Goal: Task Accomplishment & Management: Use online tool/utility

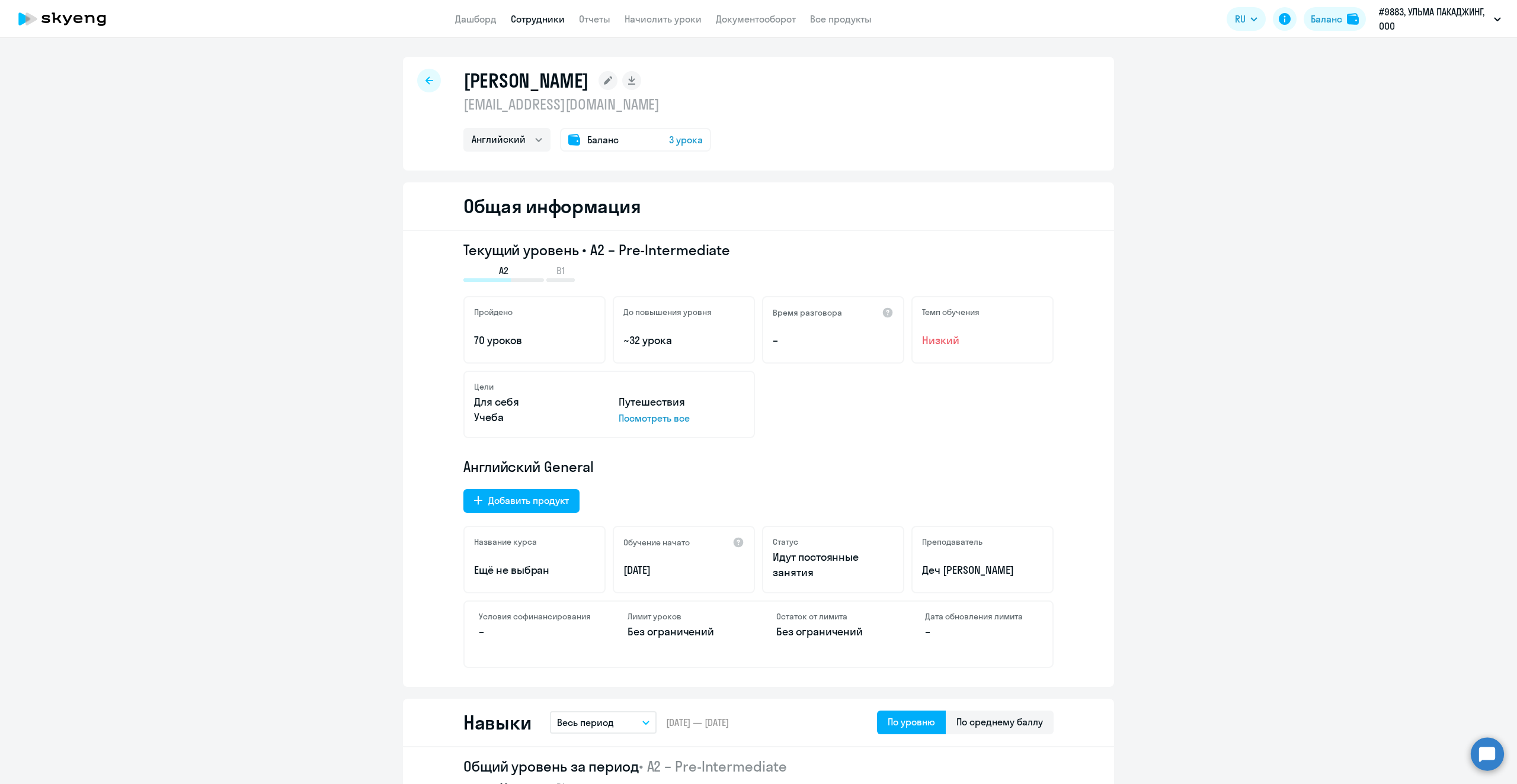
select select "english"
drag, startPoint x: 430, startPoint y: 79, endPoint x: 439, endPoint y: 84, distance: 10.3
click at [432, 80] on div at bounding box center [429, 80] width 24 height 24
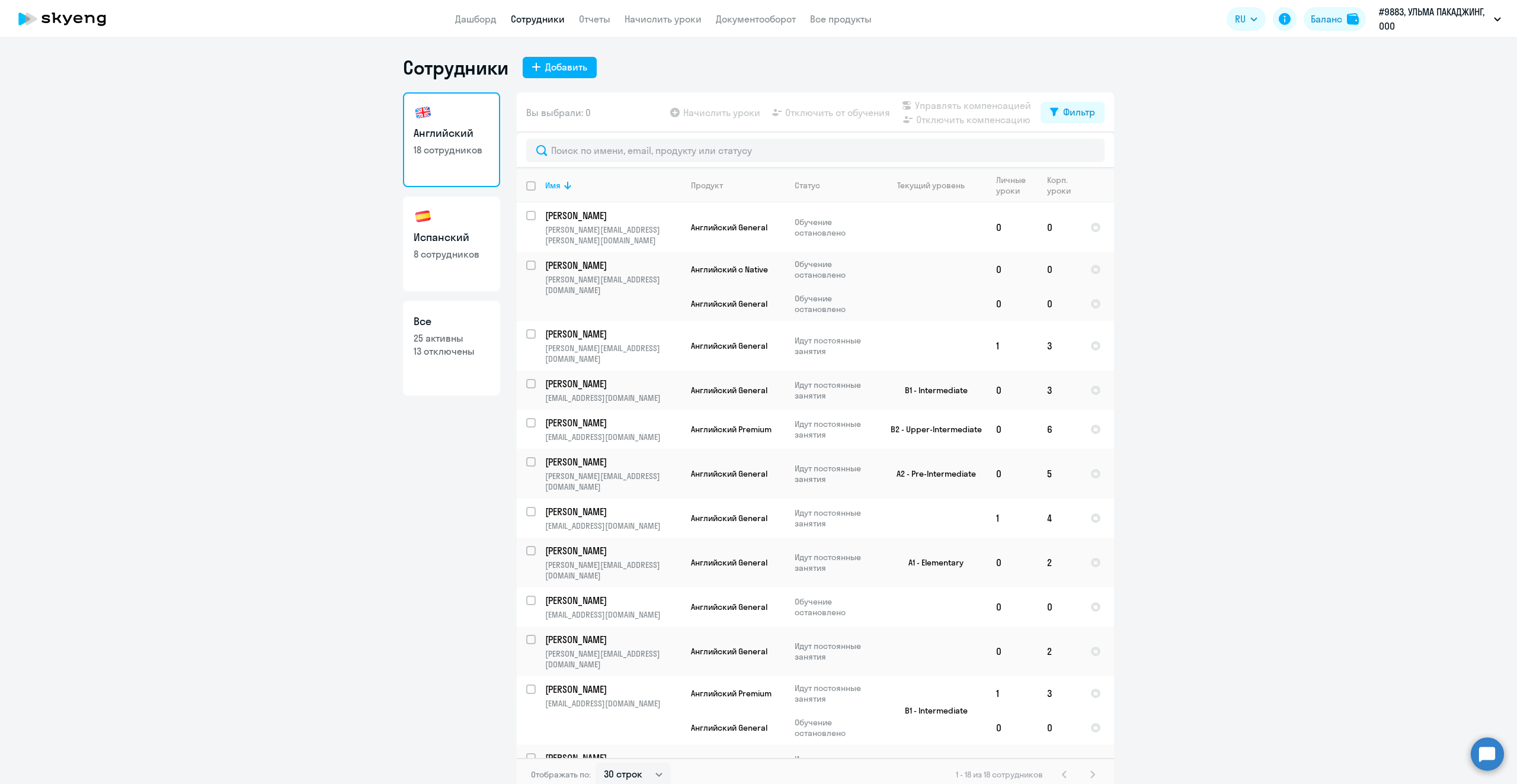
select select "30"
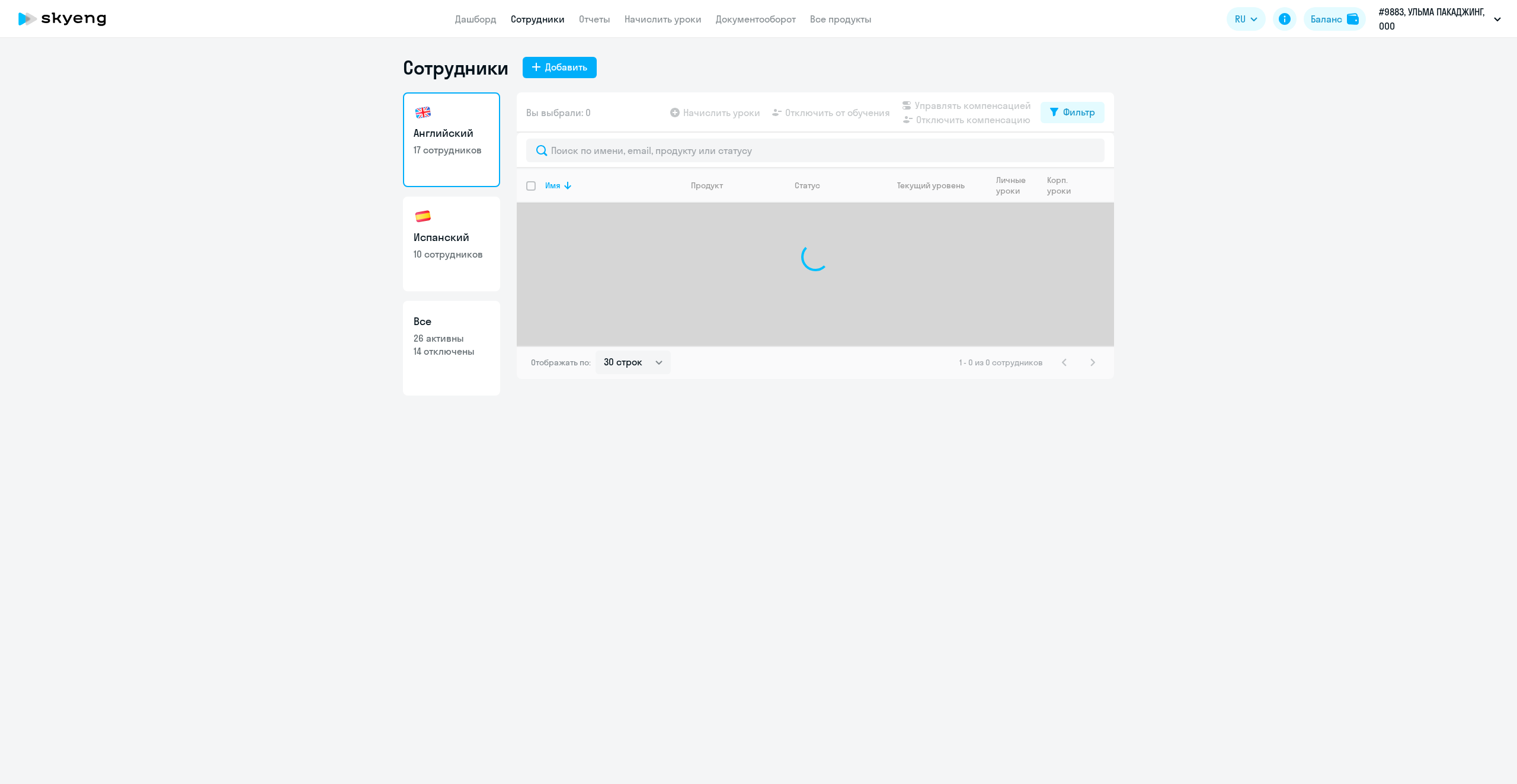
select select "30"
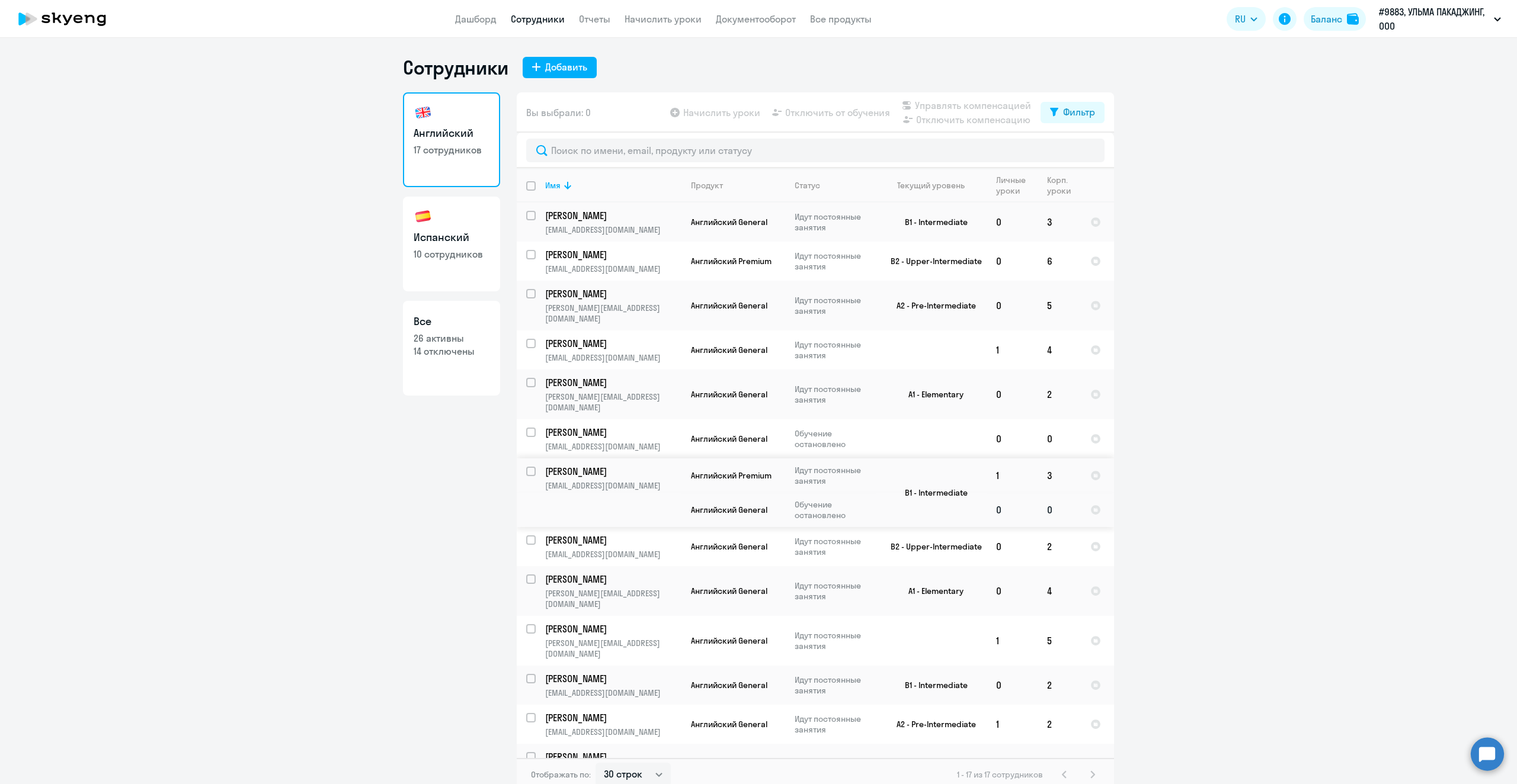
scroll to position [7, 0]
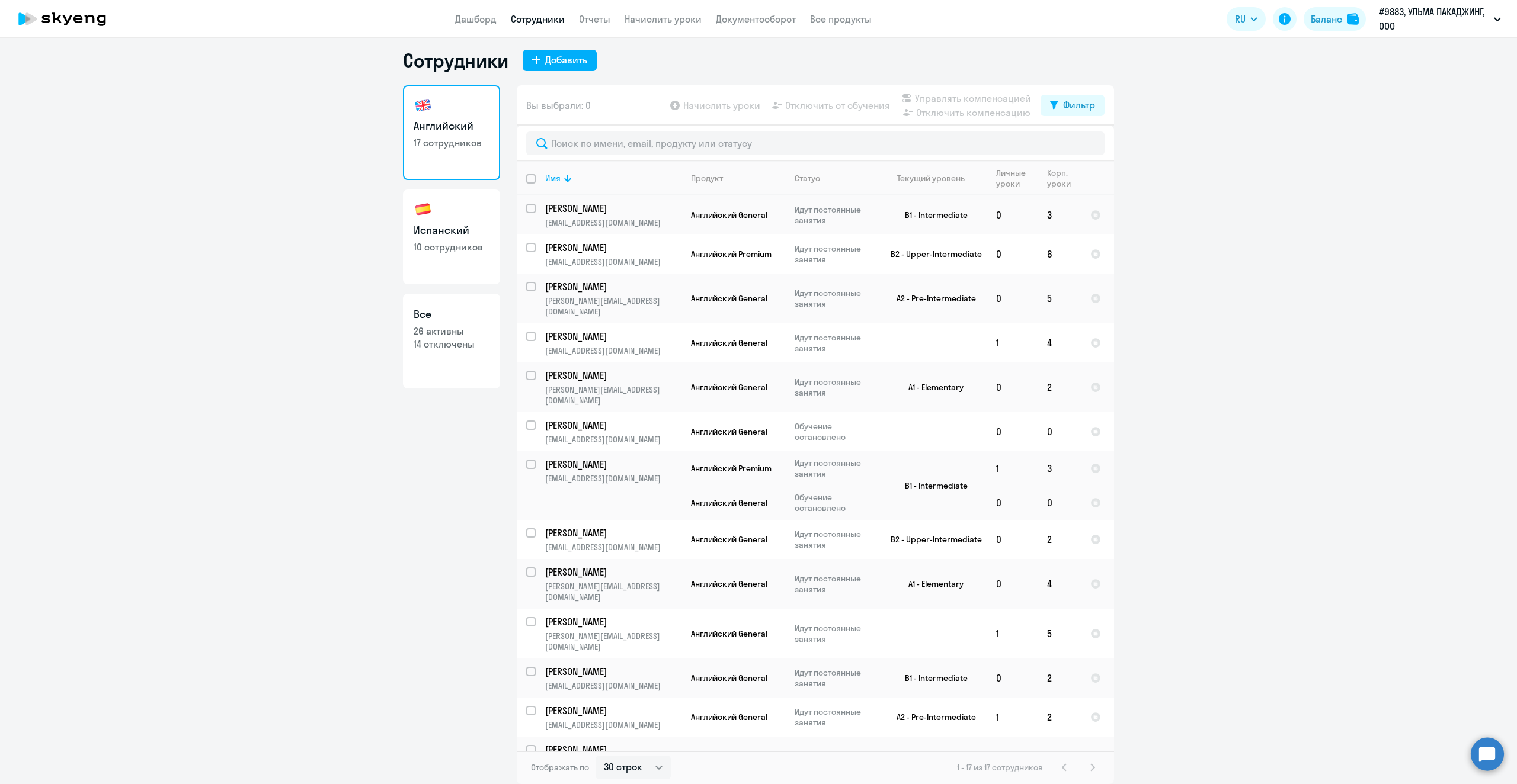
click at [1090, 767] on div "1 - 17 из 17 сотрудников" at bounding box center [1029, 768] width 143 height 14
click at [1085, 767] on div "1 - 17 из 17 сотрудников" at bounding box center [1029, 768] width 143 height 14
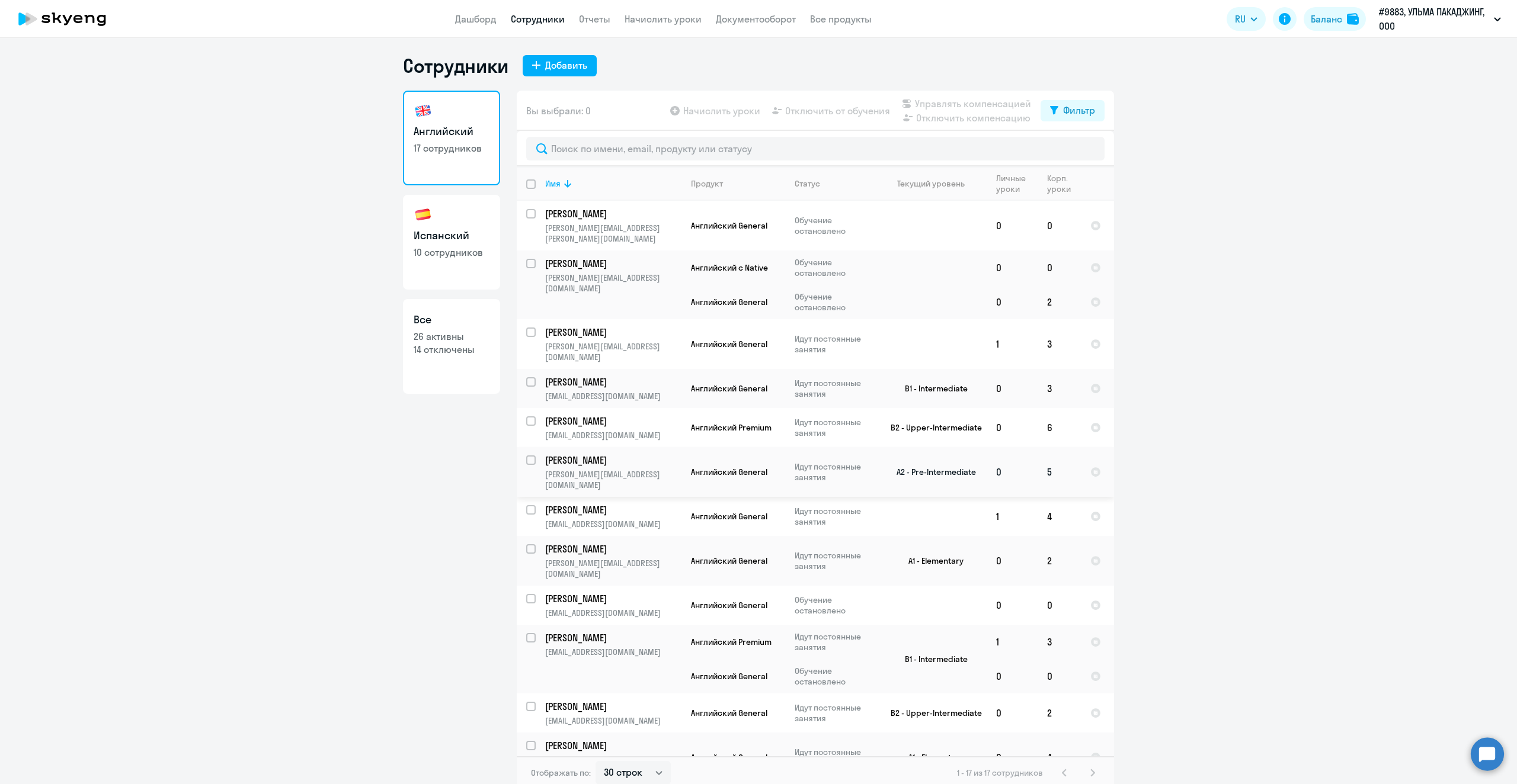
scroll to position [0, 0]
click at [443, 264] on link "Испанский 10 сотрудников" at bounding box center [452, 244] width 97 height 95
select select "30"
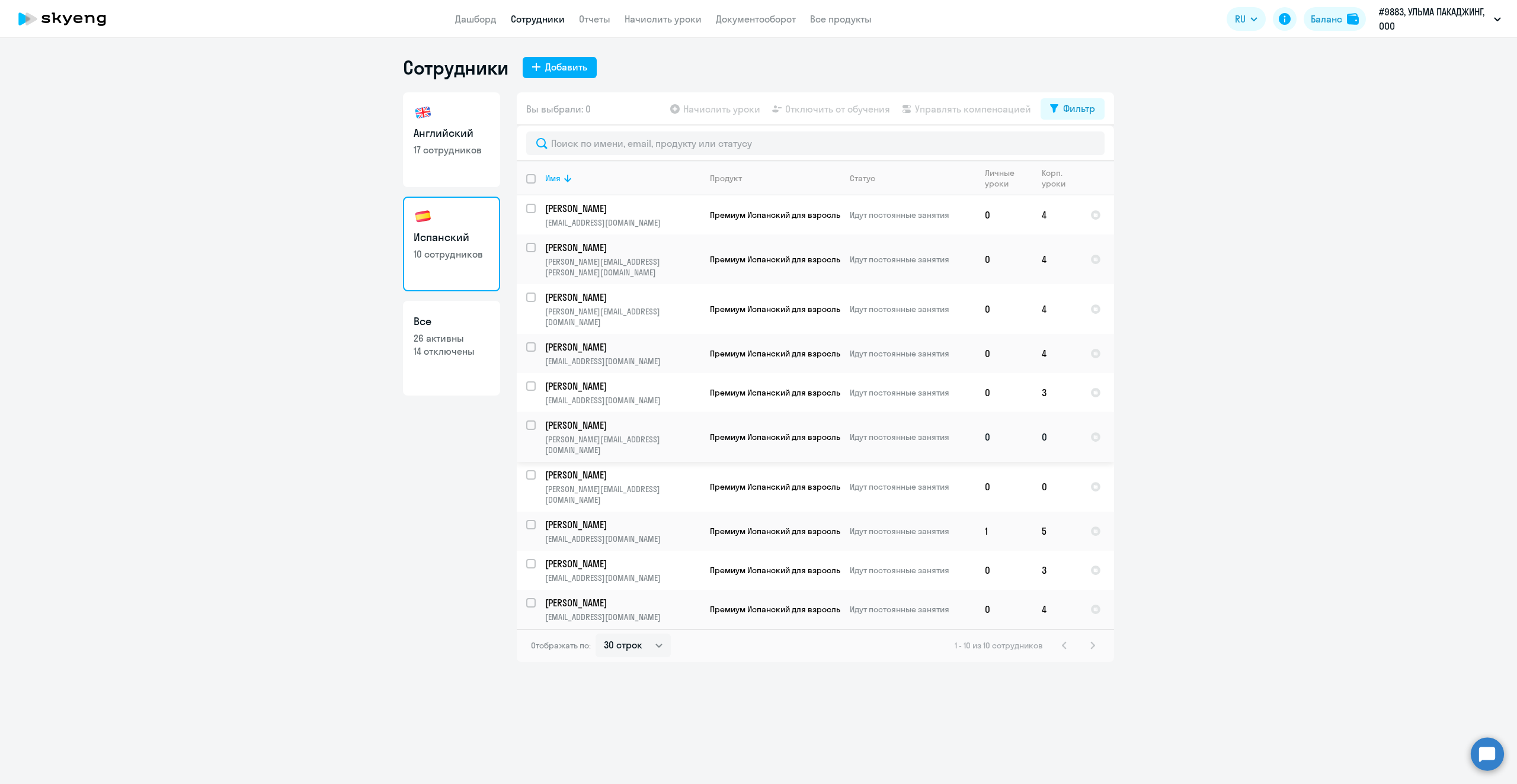
click at [1039, 412] on td "0" at bounding box center [1057, 437] width 49 height 49
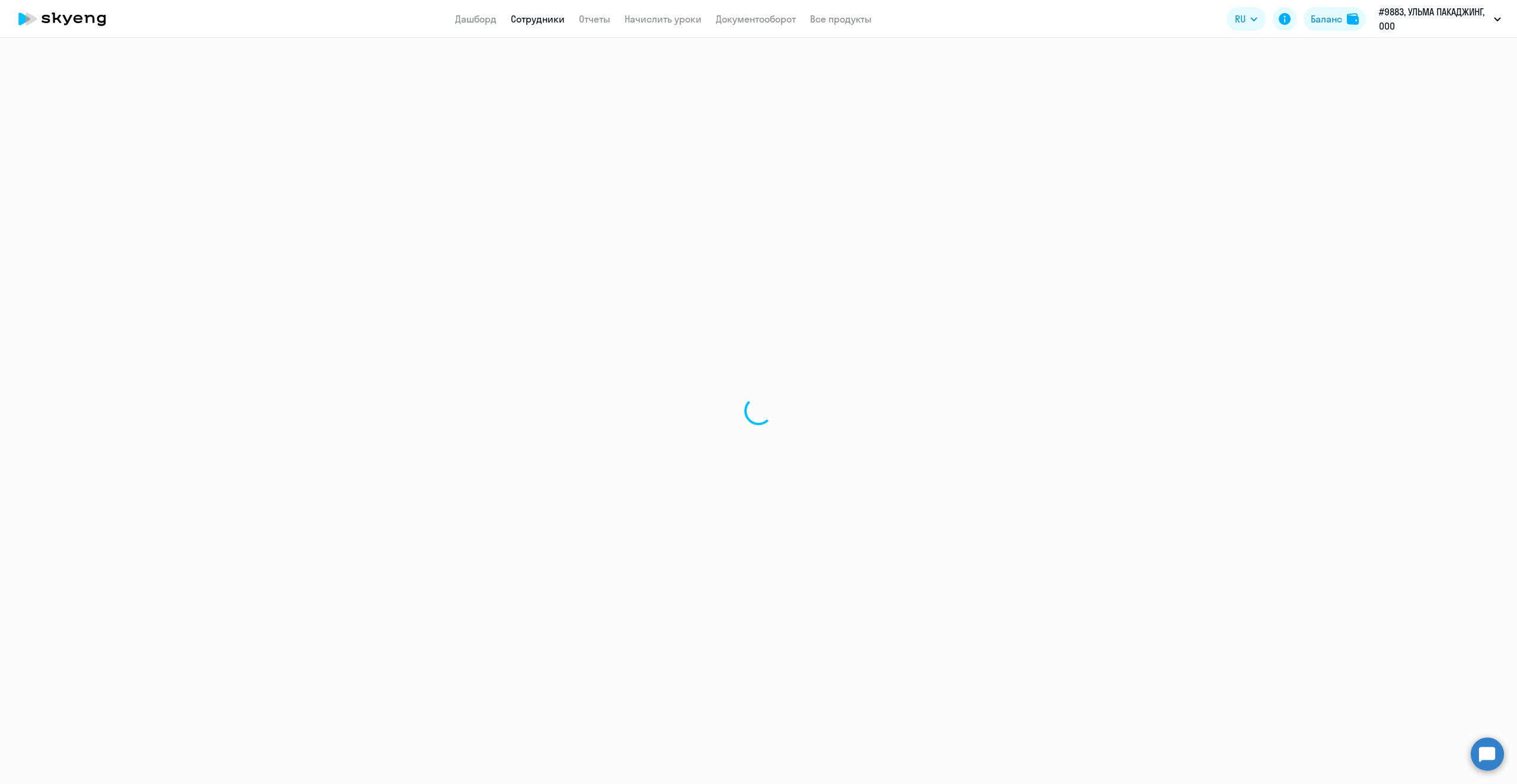
select select "spanish"
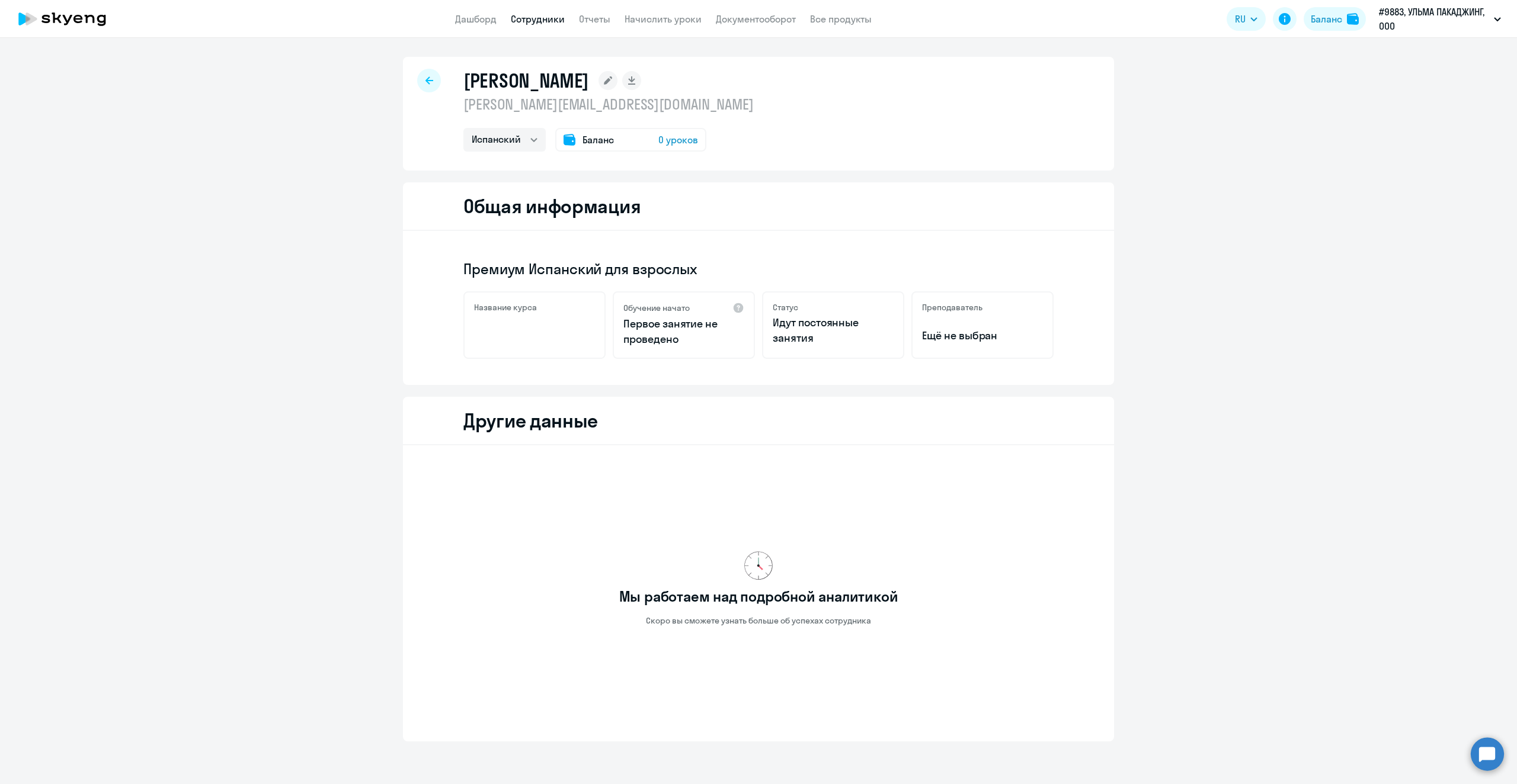
click at [427, 82] on icon at bounding box center [429, 80] width 8 height 9
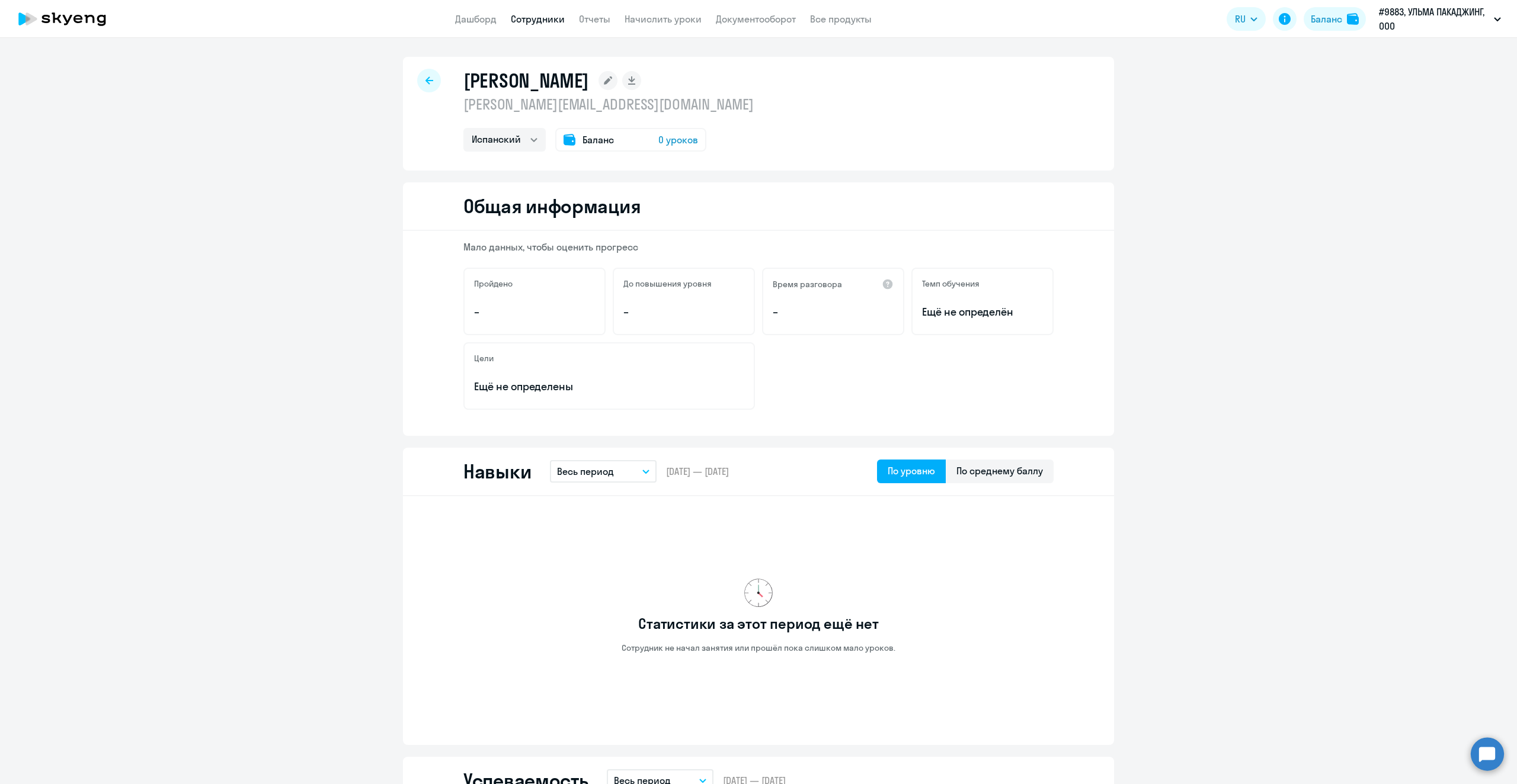
click at [419, 78] on div at bounding box center [429, 80] width 24 height 24
select select "30"
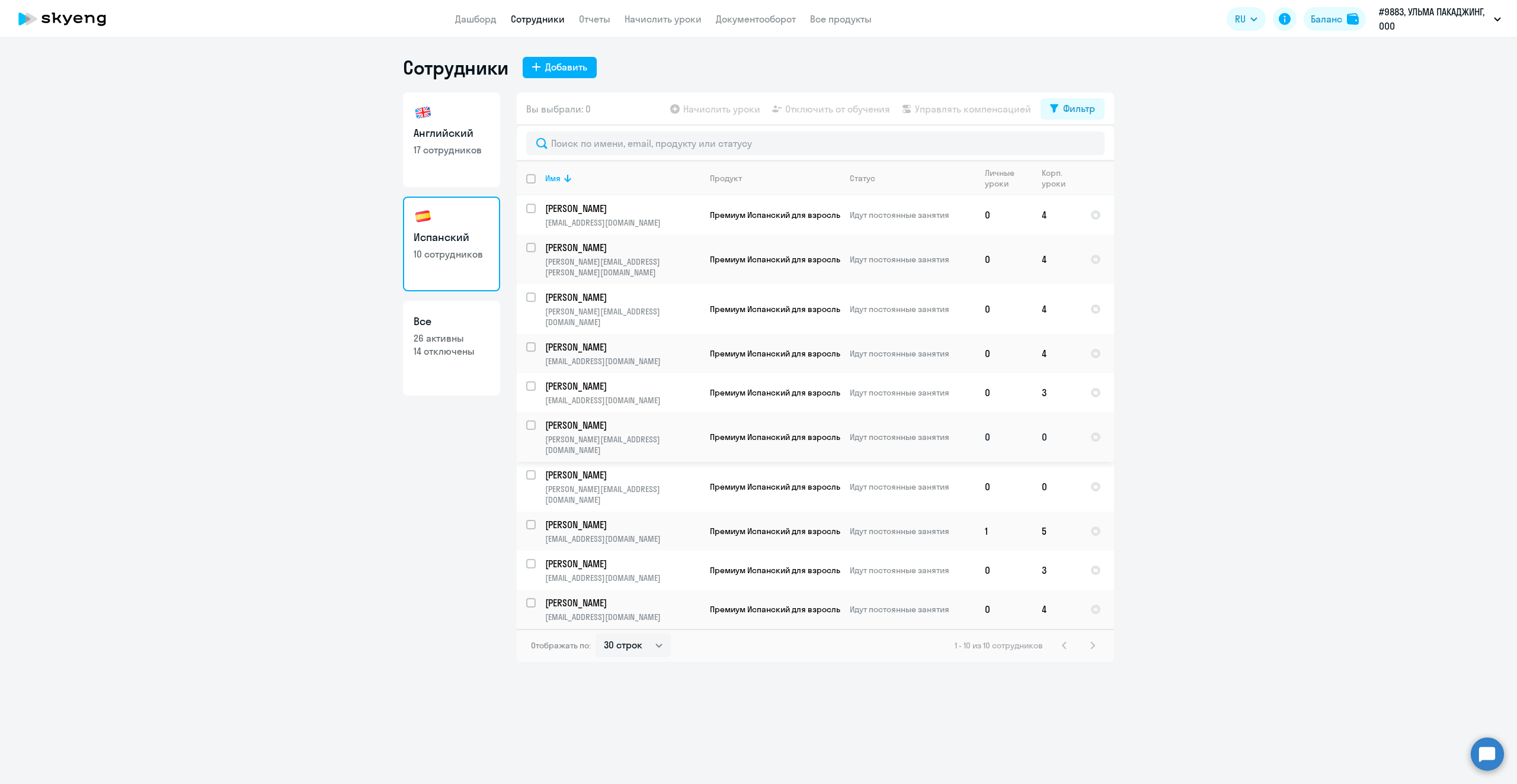
click at [592, 419] on p "[PERSON_NAME]" at bounding box center [623, 425] width 155 height 13
select select "spanish"
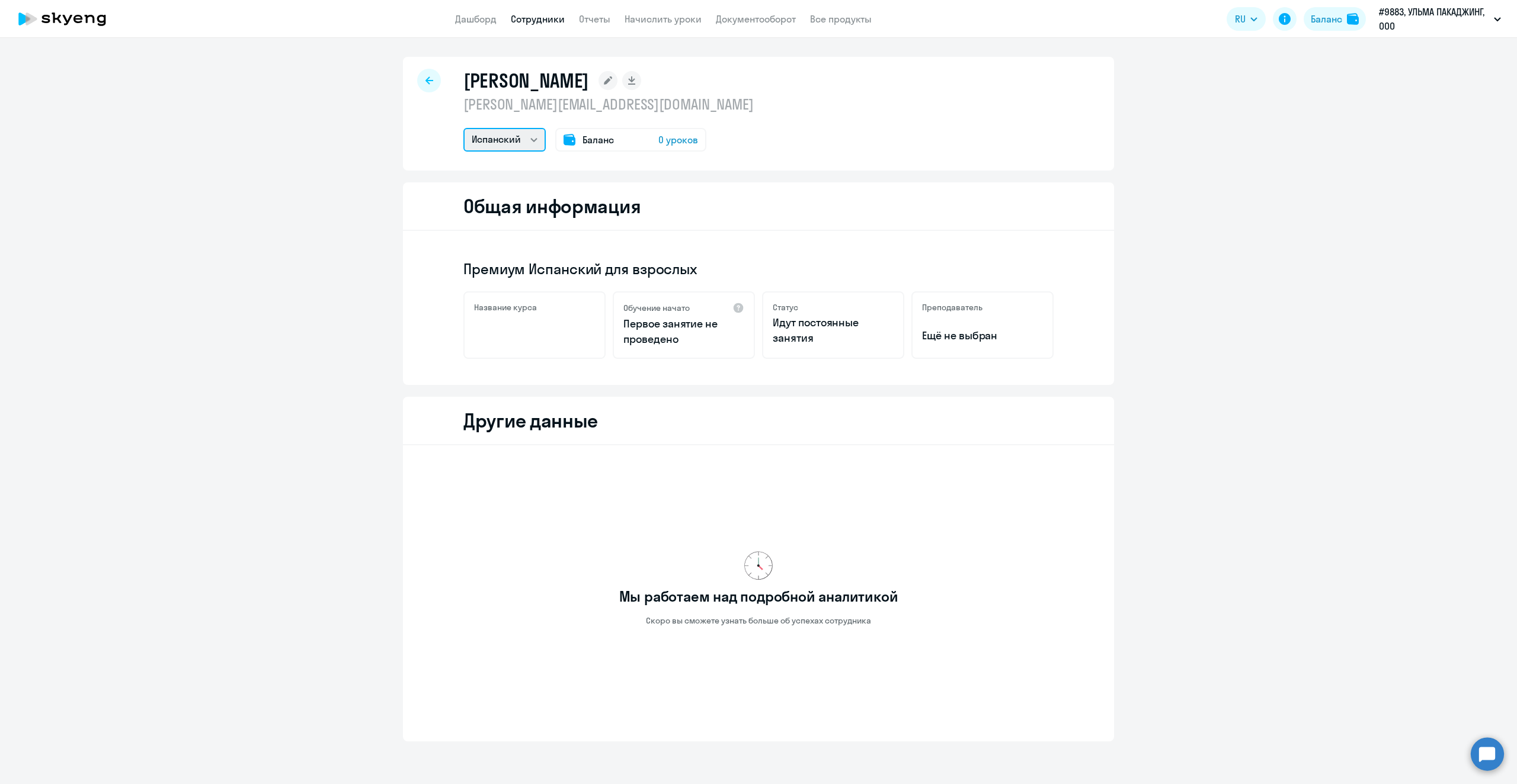
click at [503, 138] on select "Испанский" at bounding box center [505, 140] width 83 height 24
click at [777, 162] on div "[PERSON_NAME] [PERSON_NAME][EMAIL_ADDRESS][DOMAIN_NAME] [PERSON_NAME] Баланс 0 …" at bounding box center [758, 113] width 711 height 114
click at [668, 137] on span "0 уроков" at bounding box center [678, 140] width 40 height 14
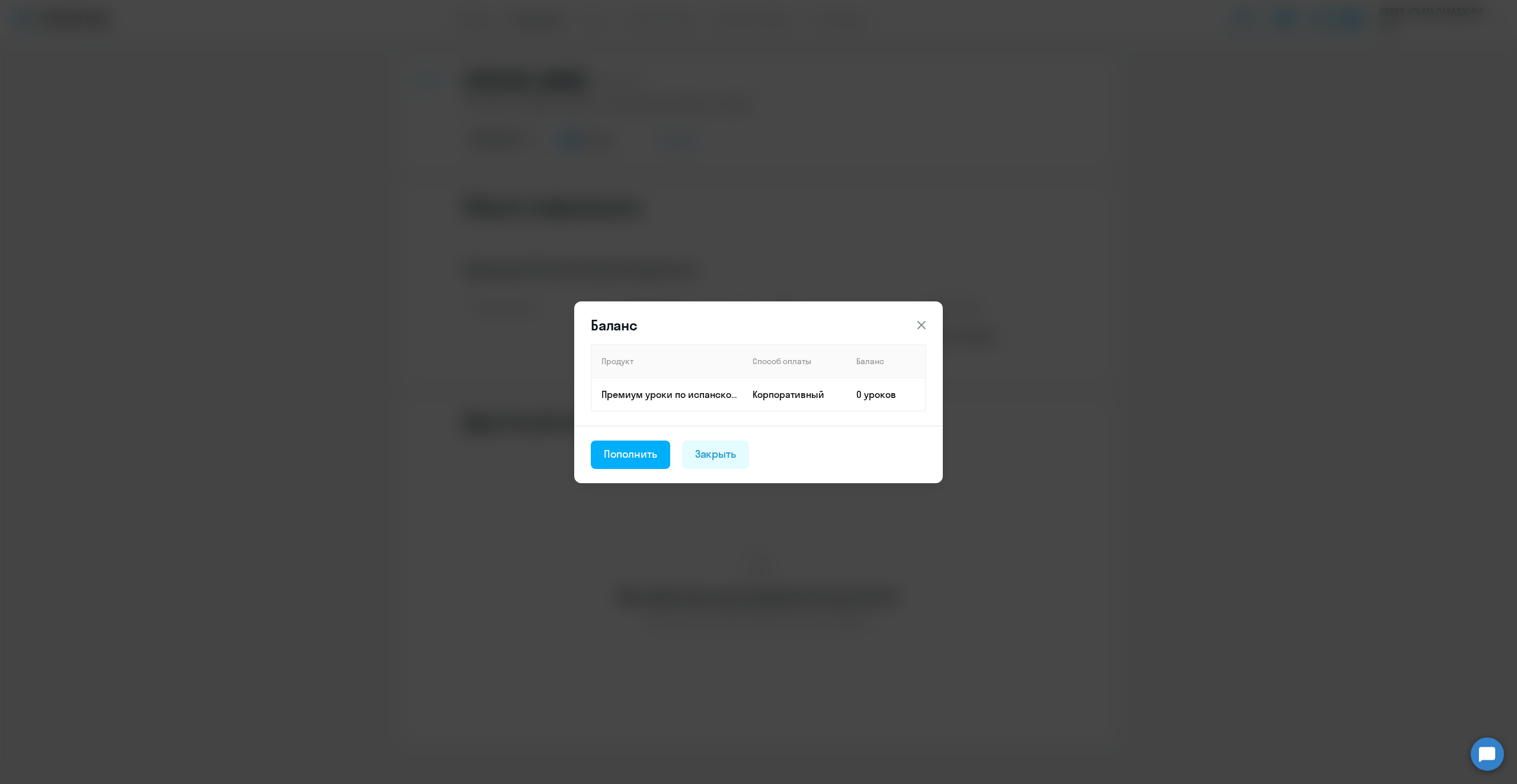
click at [635, 452] on div "Пополнить" at bounding box center [630, 455] width 53 height 16
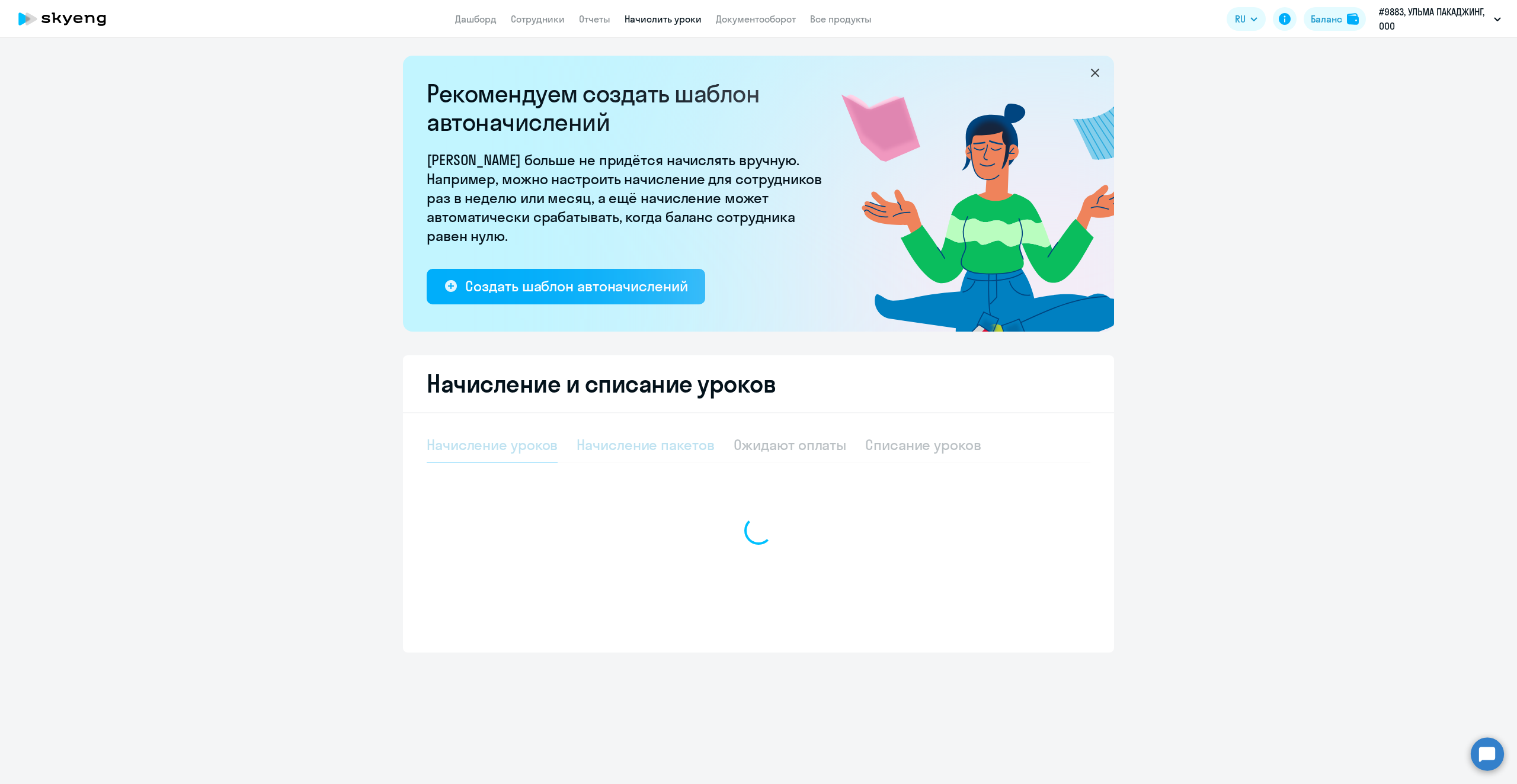
select select "10"
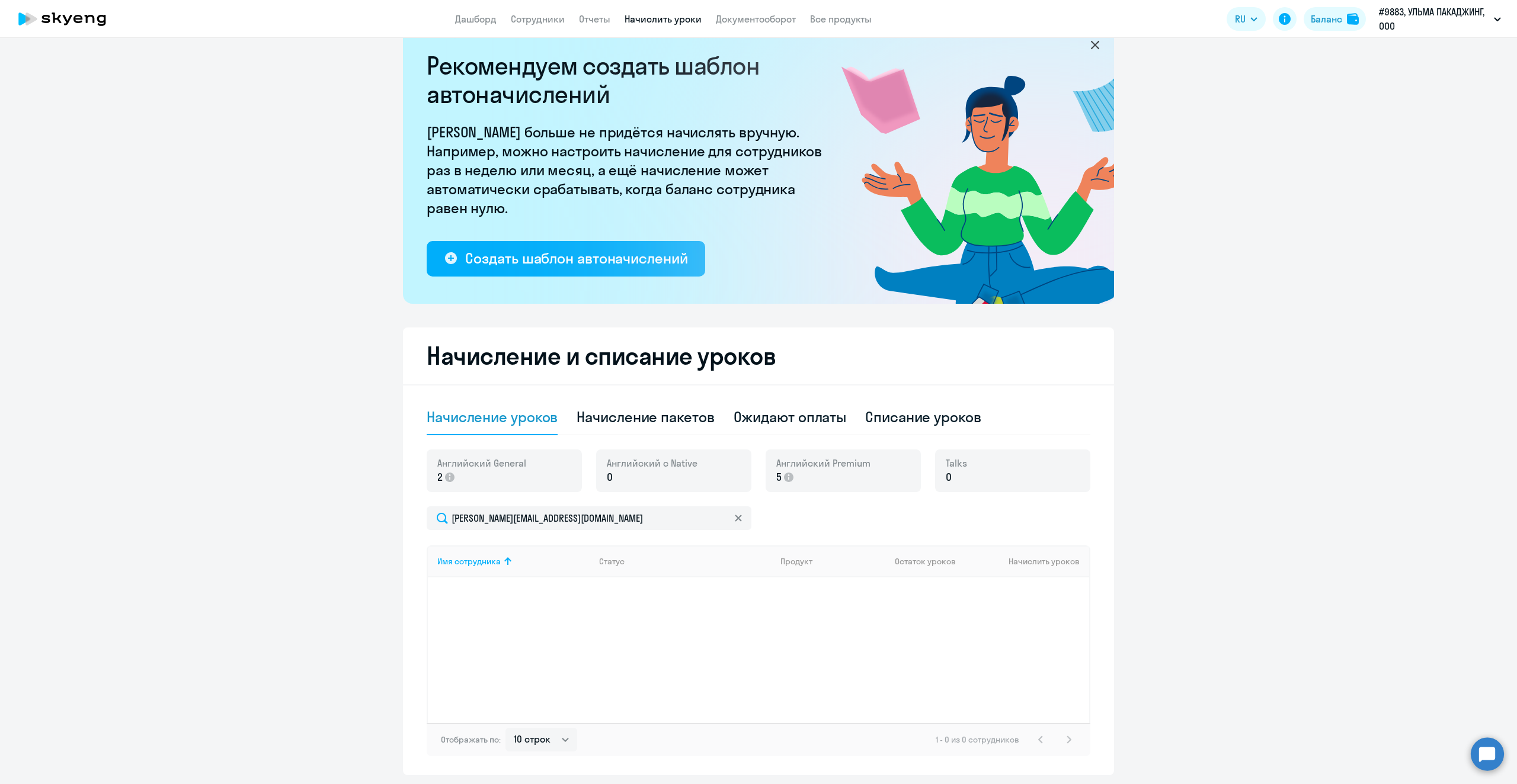
scroll to position [7, 0]
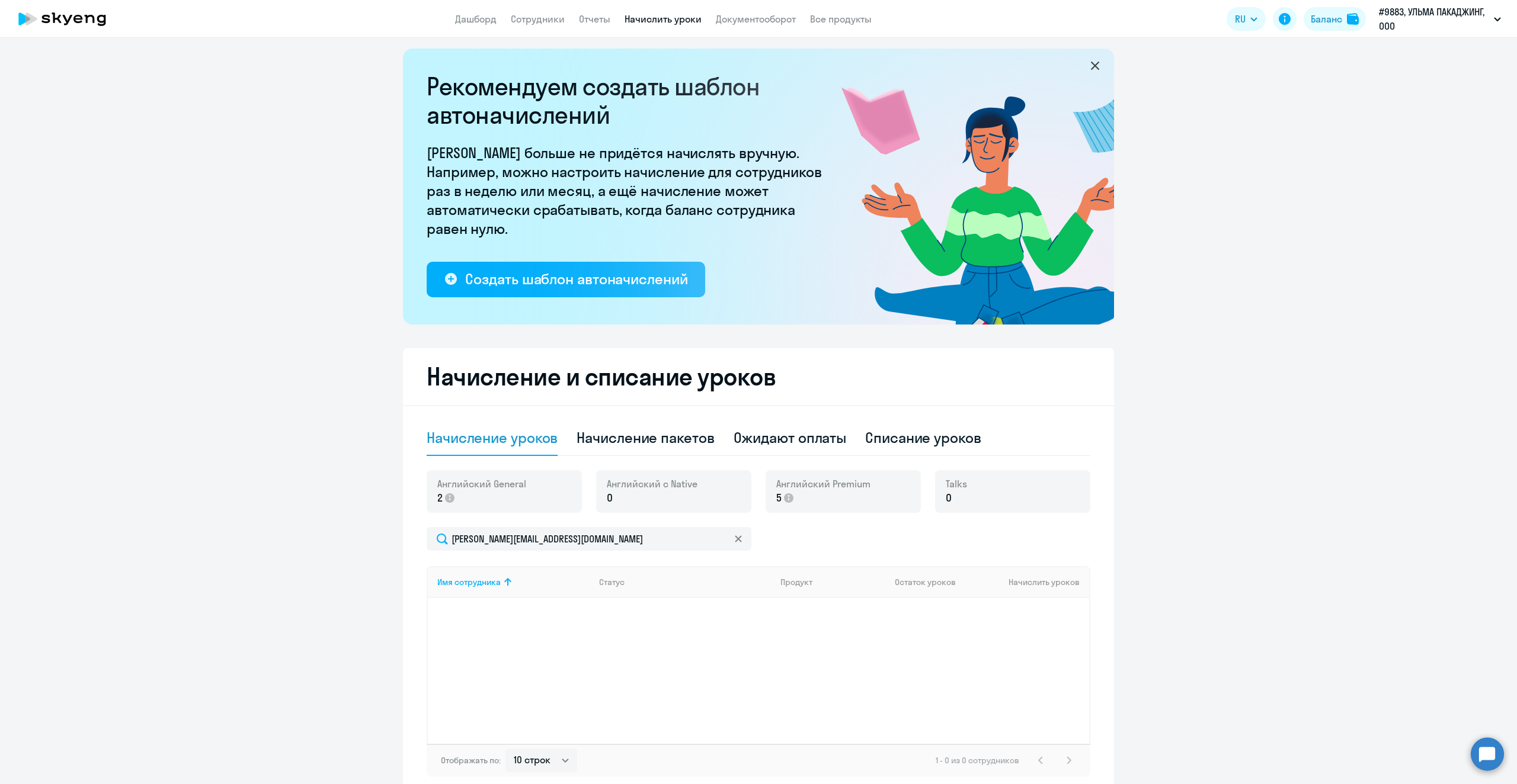
click at [502, 496] on p "2" at bounding box center [481, 498] width 89 height 16
click at [838, 498] on p "5" at bounding box center [824, 498] width 94 height 16
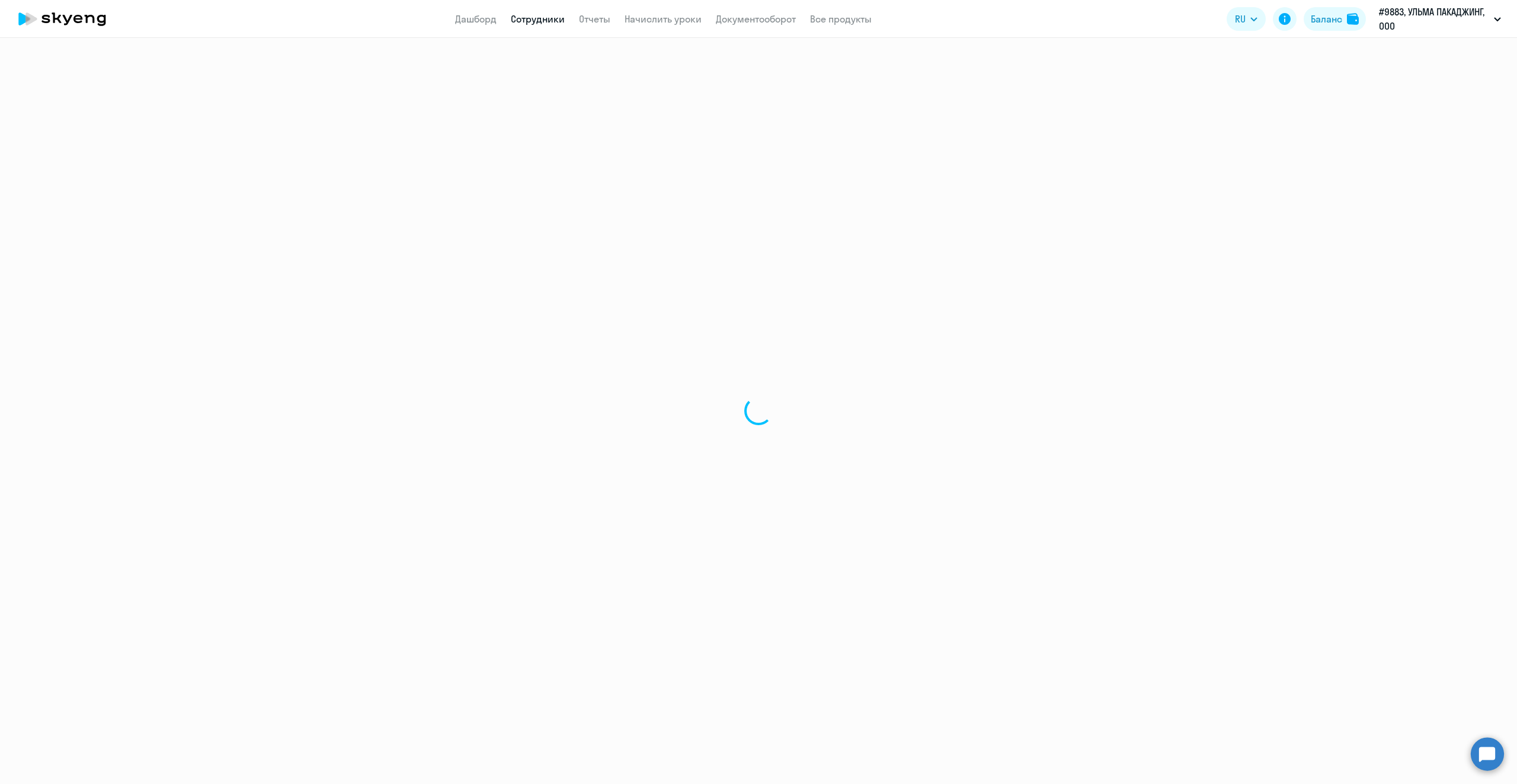
select select "spanish"
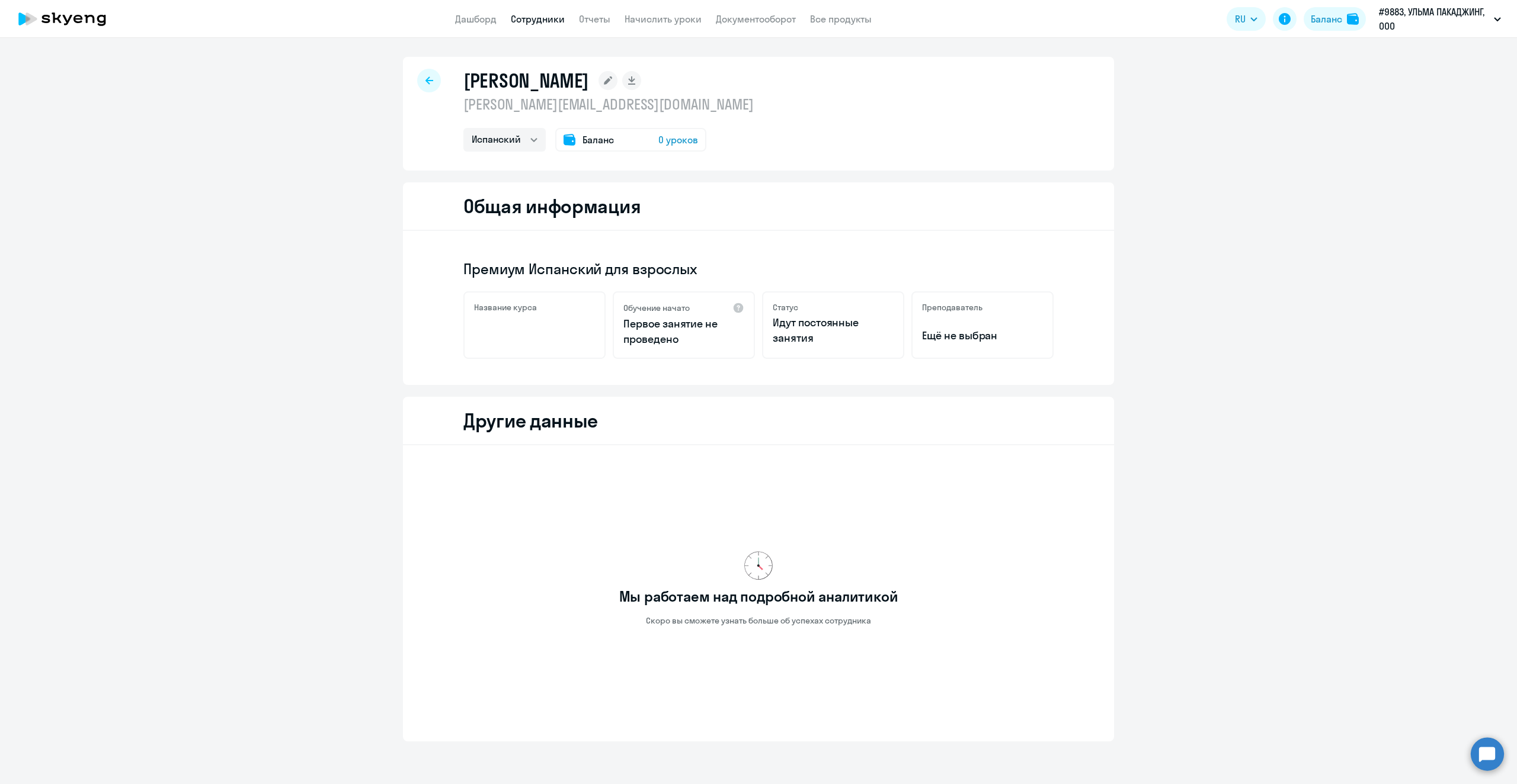
click at [418, 76] on div at bounding box center [429, 80] width 24 height 24
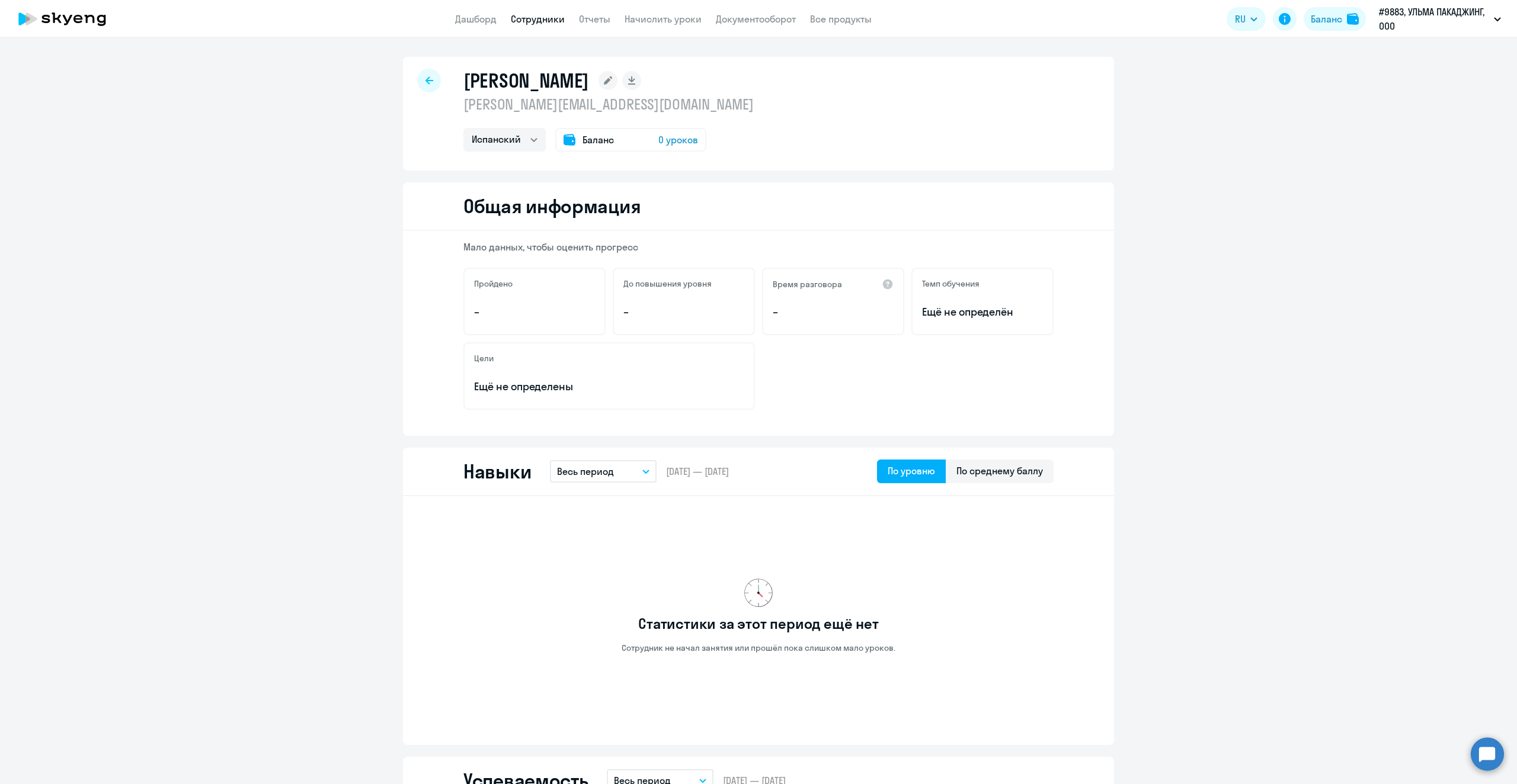
click at [425, 81] on icon at bounding box center [429, 80] width 8 height 8
select select "30"
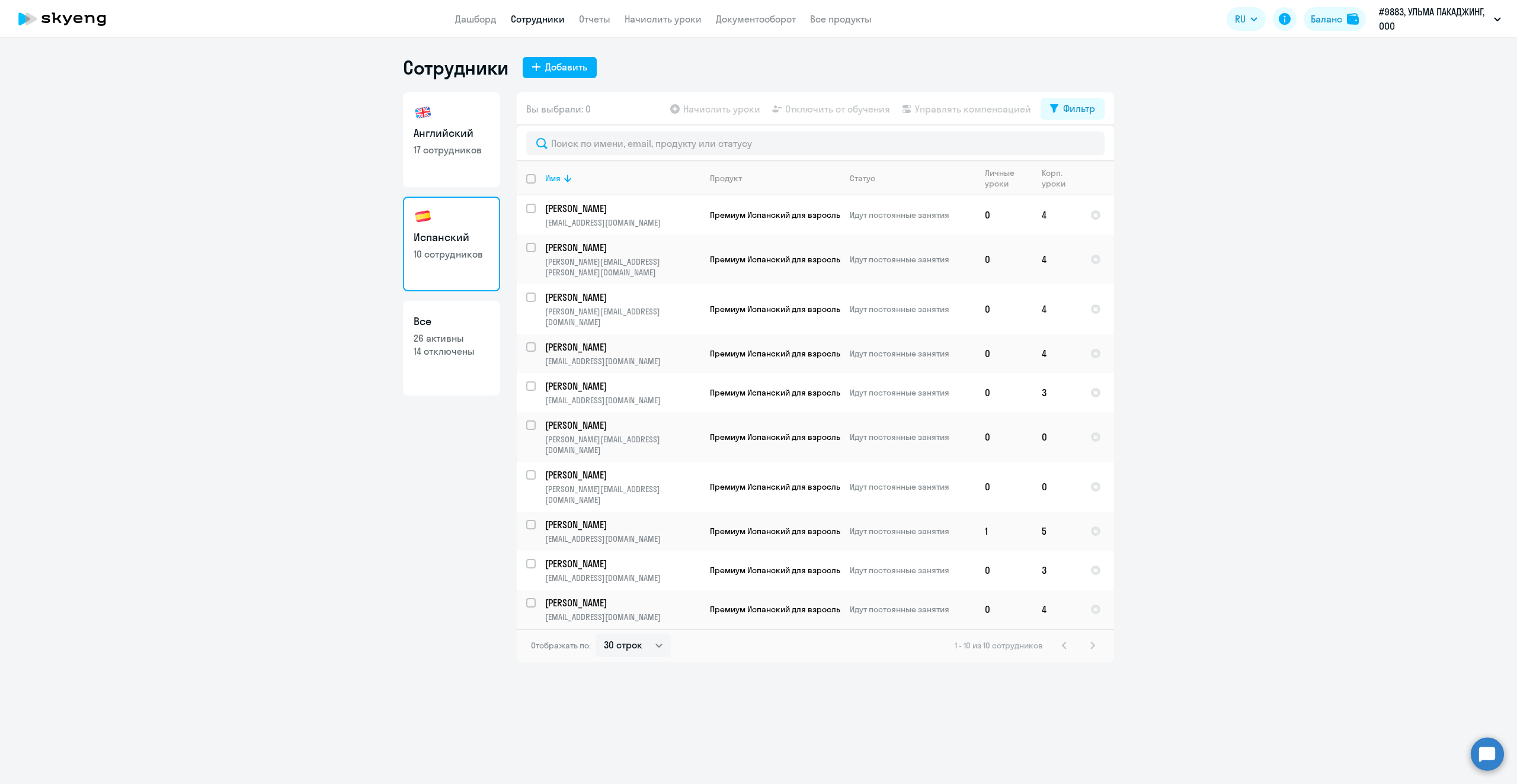
click at [703, 112] on app-table-action-button "Начислить уроки" at bounding box center [714, 109] width 93 height 14
click at [673, 108] on app-table-action-button "Начислить уроки" at bounding box center [714, 109] width 93 height 14
click at [457, 346] on p "14 отключены" at bounding box center [451, 351] width 76 height 13
select select "30"
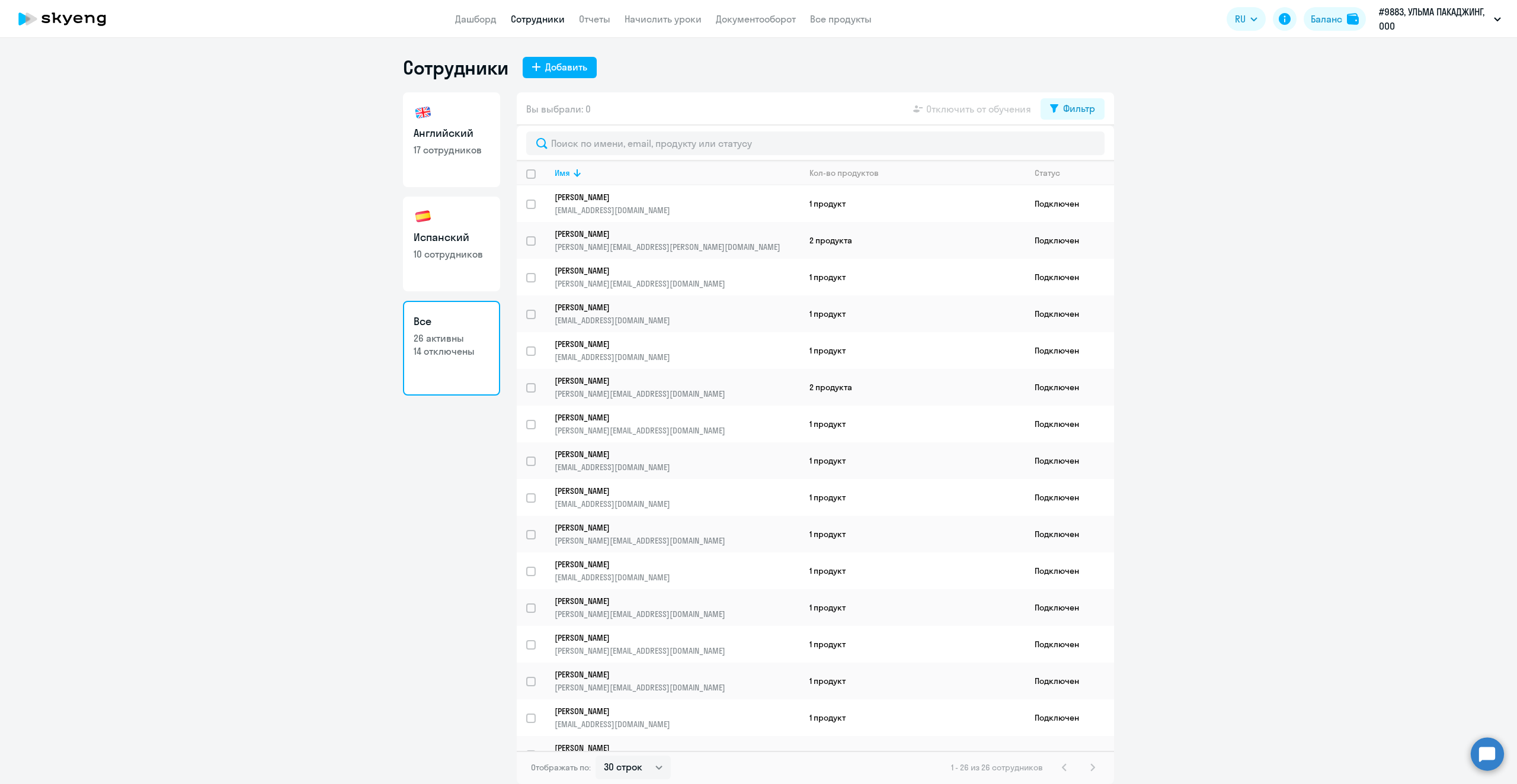
click at [553, 11] on app-header "Дашборд Сотрудники Отчеты Начислить уроки Документооборот Все продукты Дашборд …" at bounding box center [758, 19] width 1517 height 38
click at [538, 17] on link "Сотрудники" at bounding box center [538, 19] width 54 height 12
select select "30"
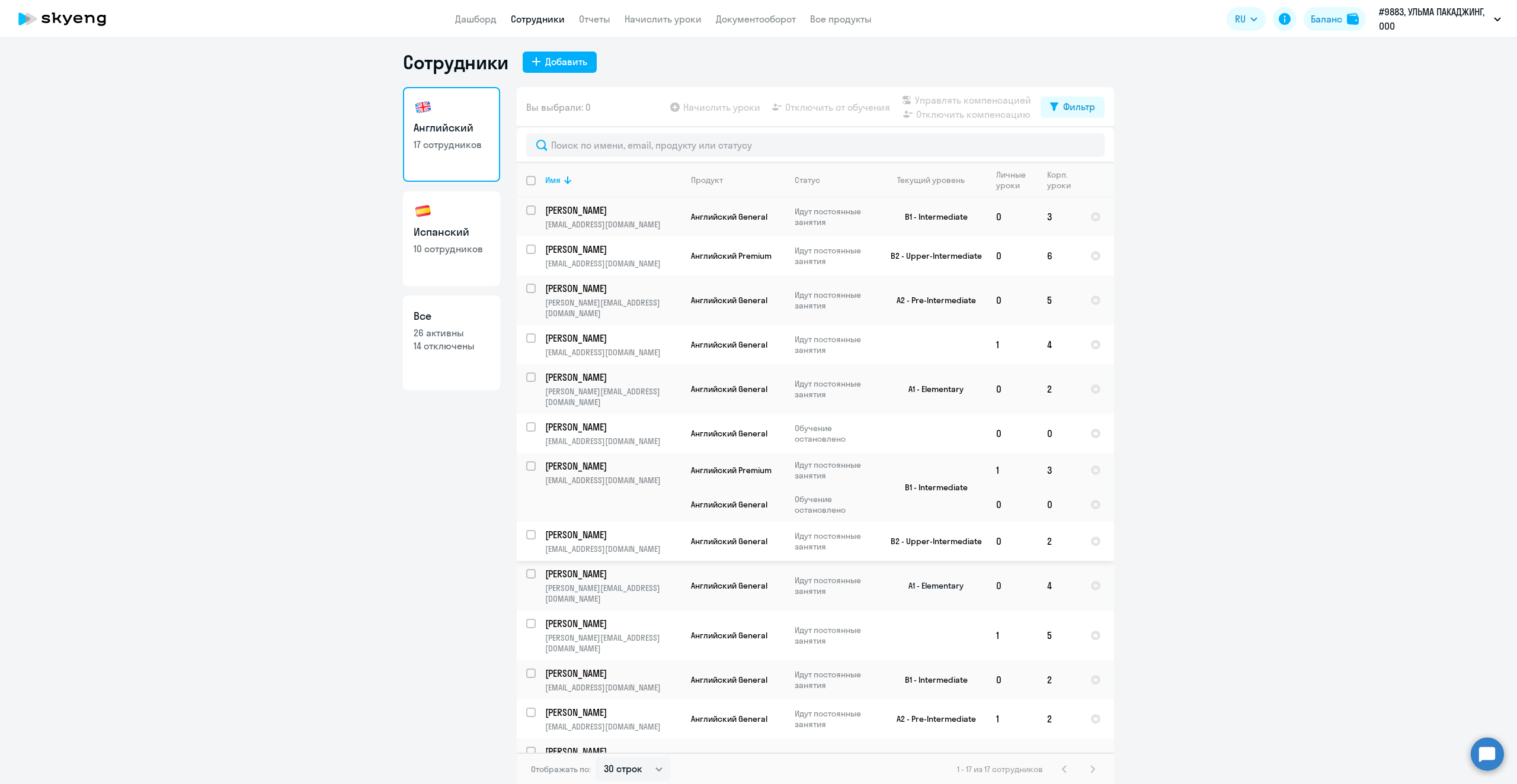
scroll to position [7, 0]
click at [1089, 766] on div "1 - 17 из 17 сотрудников" at bounding box center [1029, 768] width 143 height 14
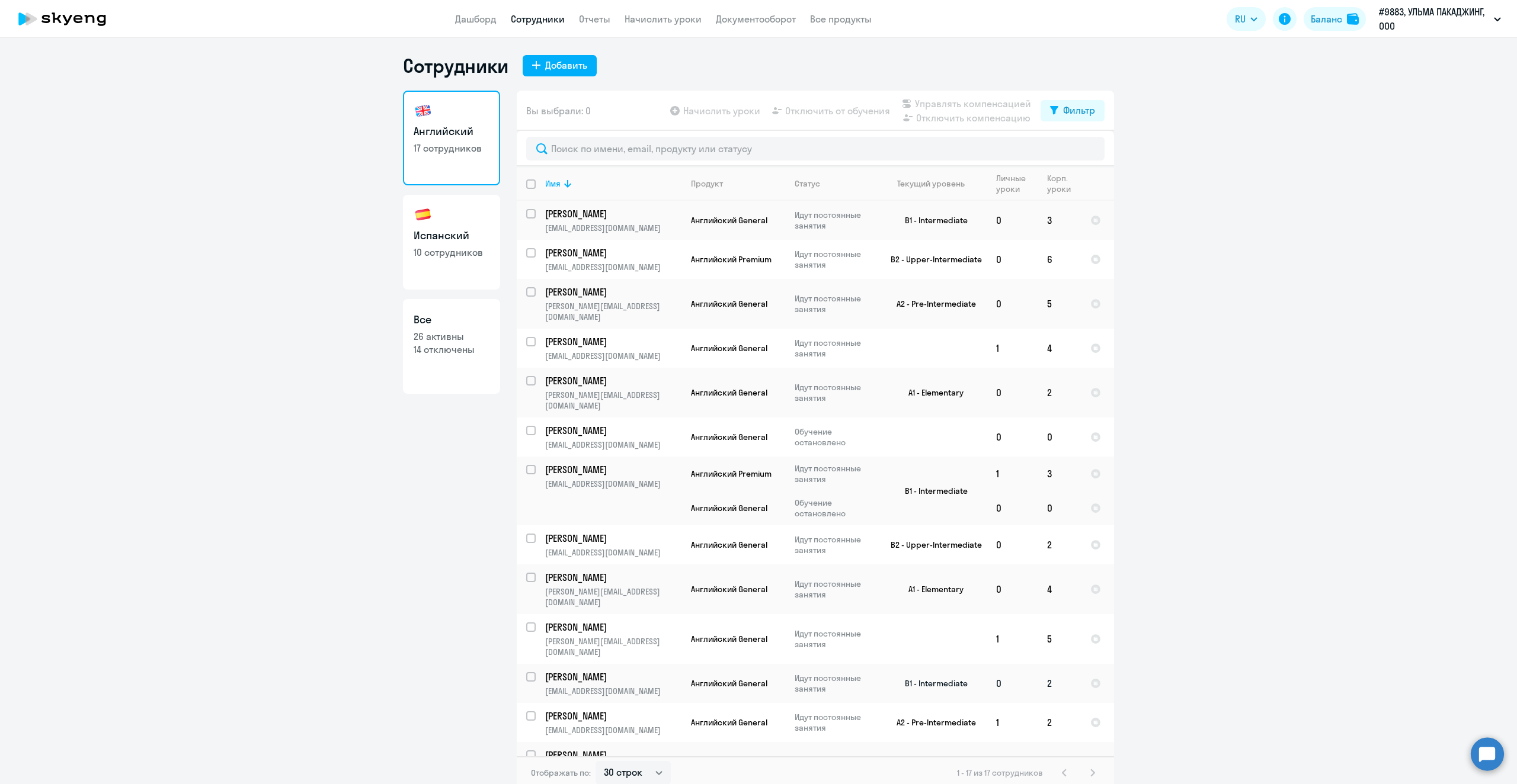
scroll to position [0, 0]
click at [436, 332] on link "Все 26 активны 14 отключены" at bounding box center [452, 348] width 97 height 95
select select "30"
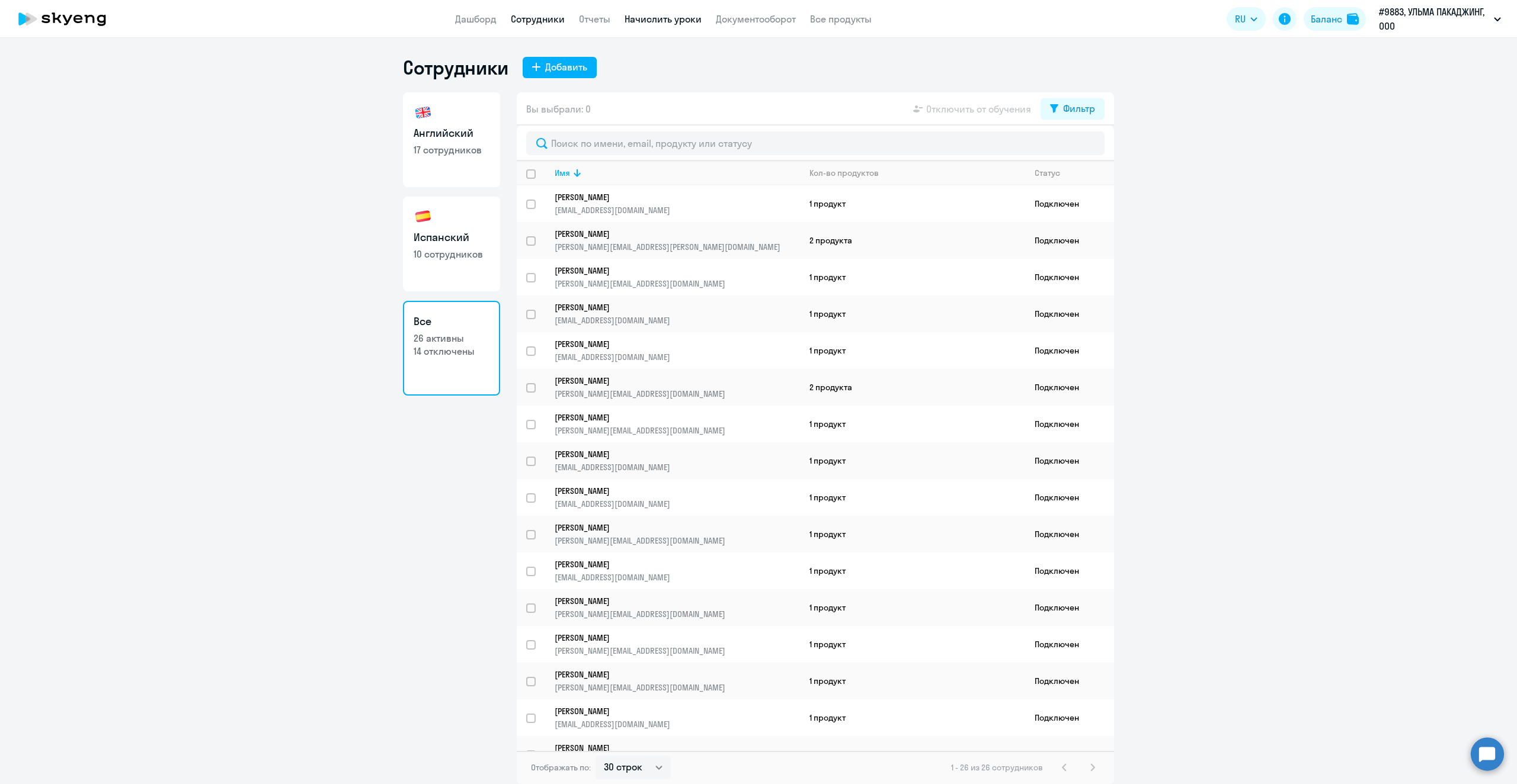
click at [659, 17] on link "Начислить уроки" at bounding box center [663, 19] width 77 height 12
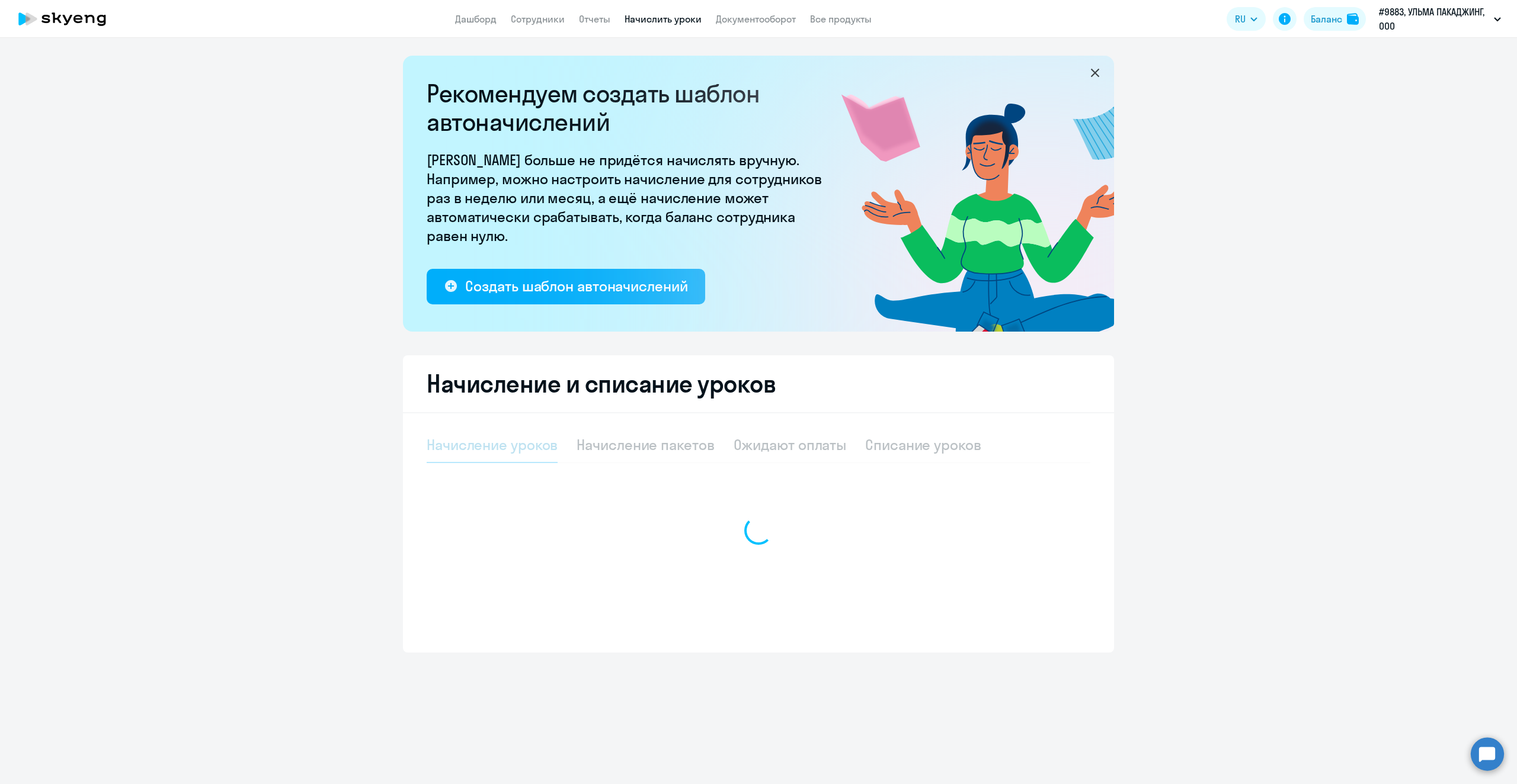
select select "10"
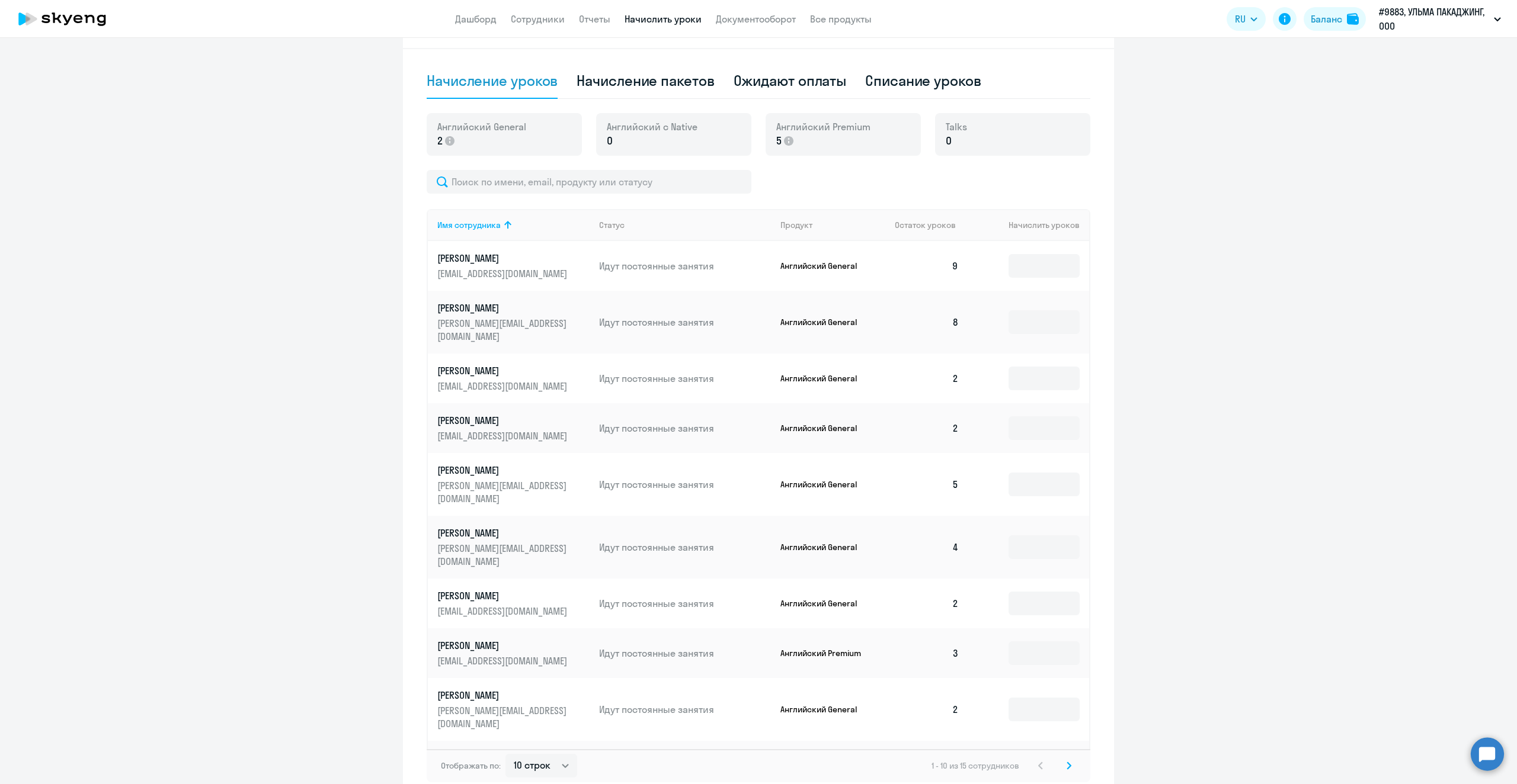
scroll to position [418, 0]
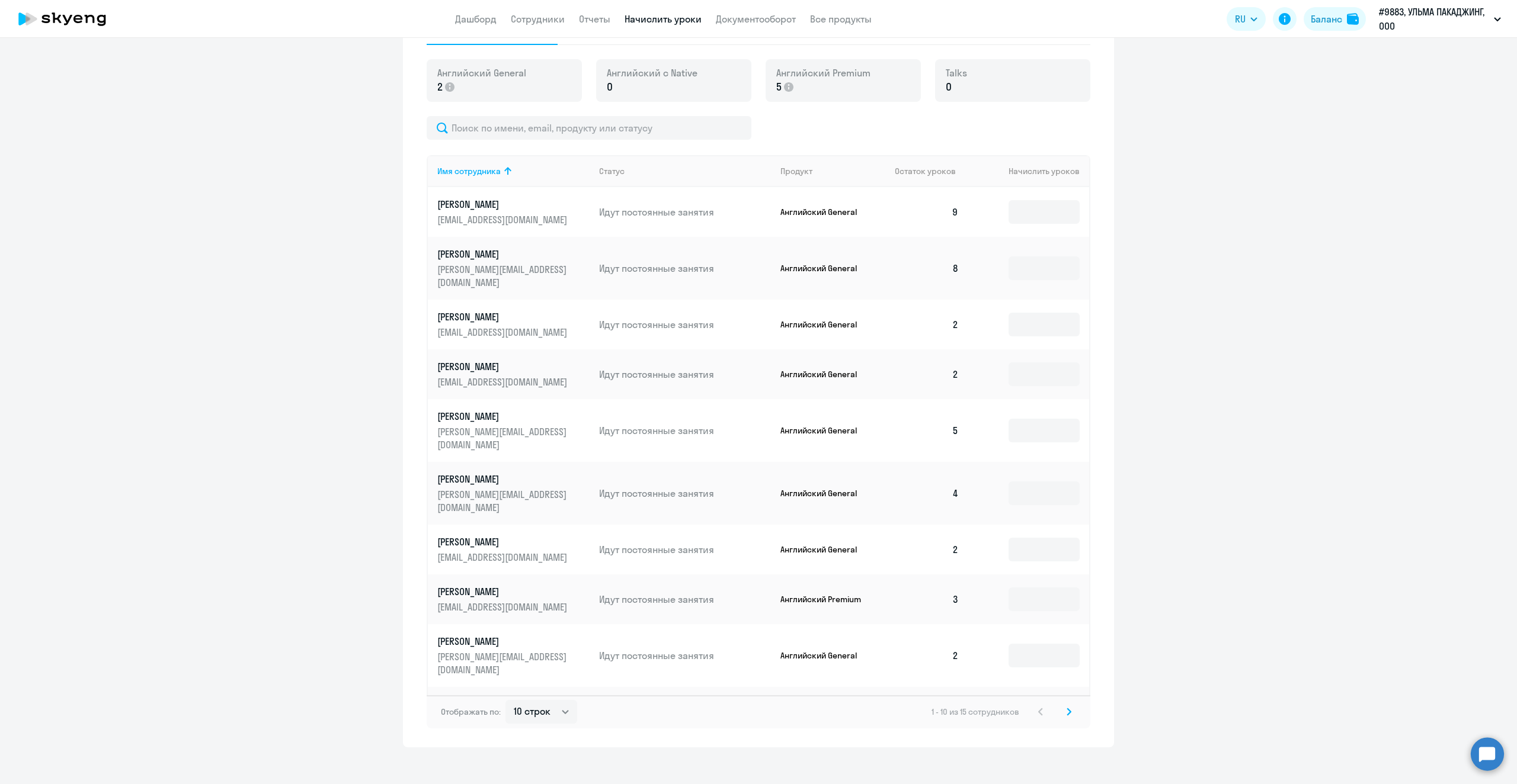
click at [1067, 708] on icon at bounding box center [1069, 712] width 5 height 9
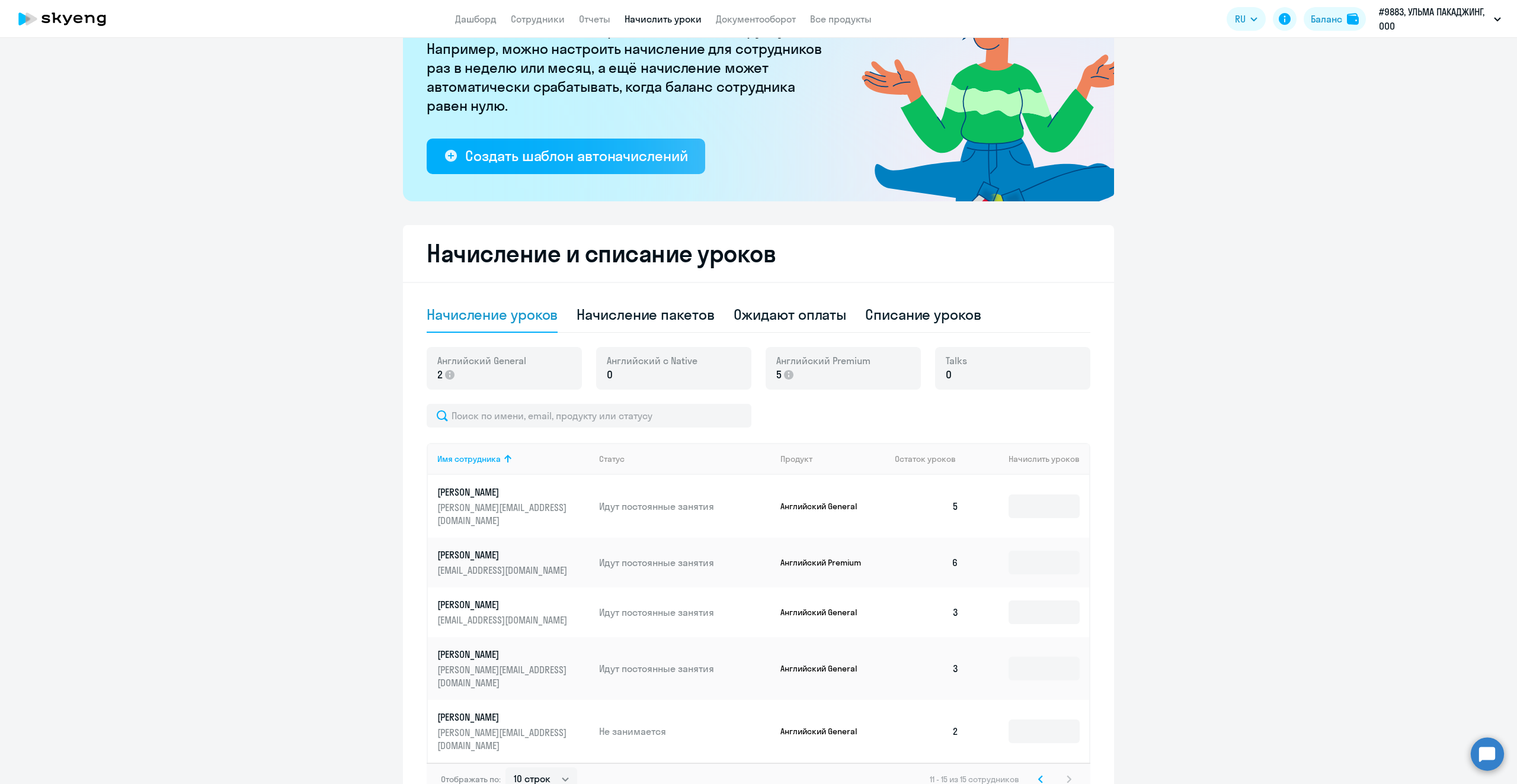
scroll to position [110, 0]
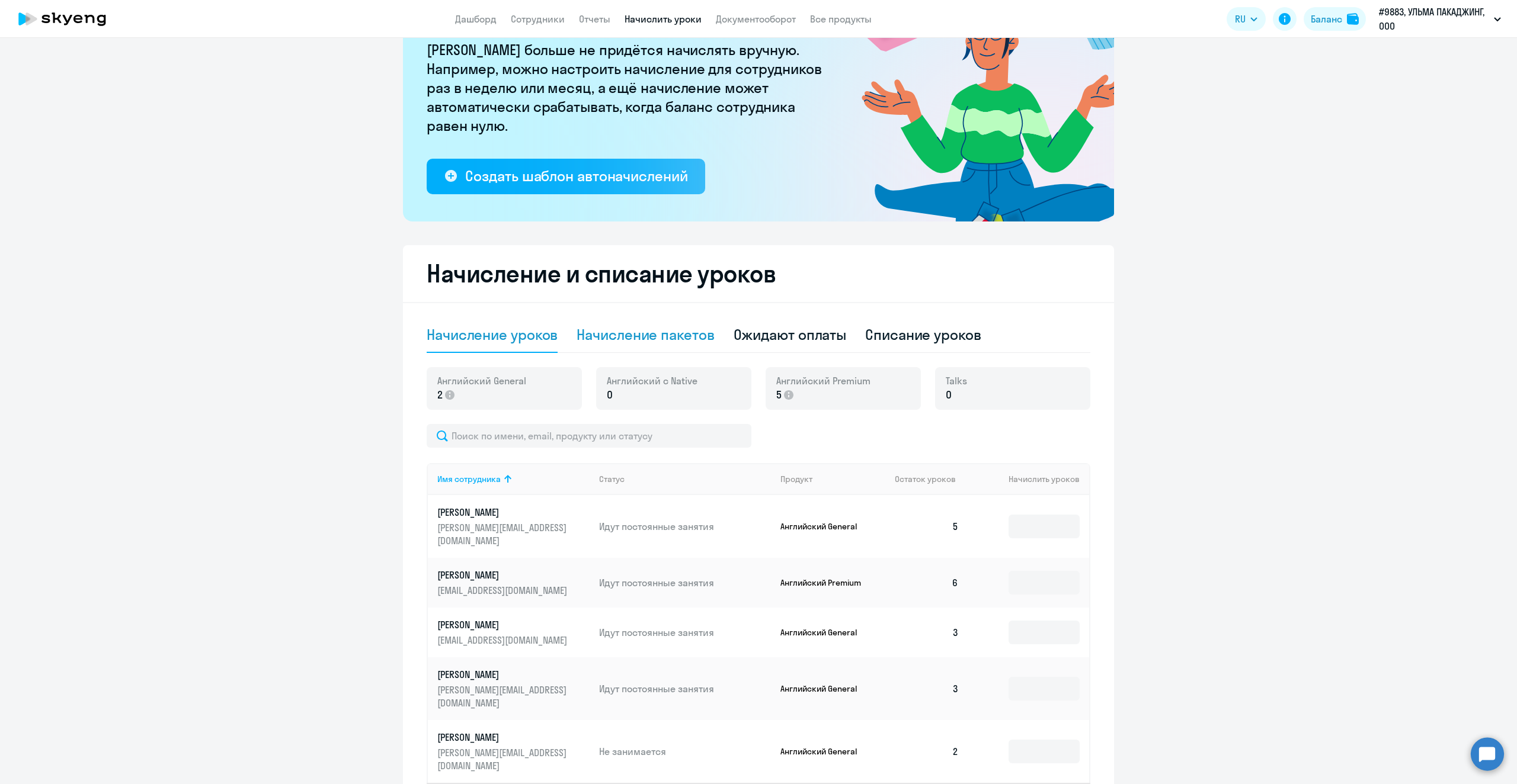
click at [670, 332] on div "Начисление пакетов" at bounding box center [645, 335] width 138 height 19
select select "10"
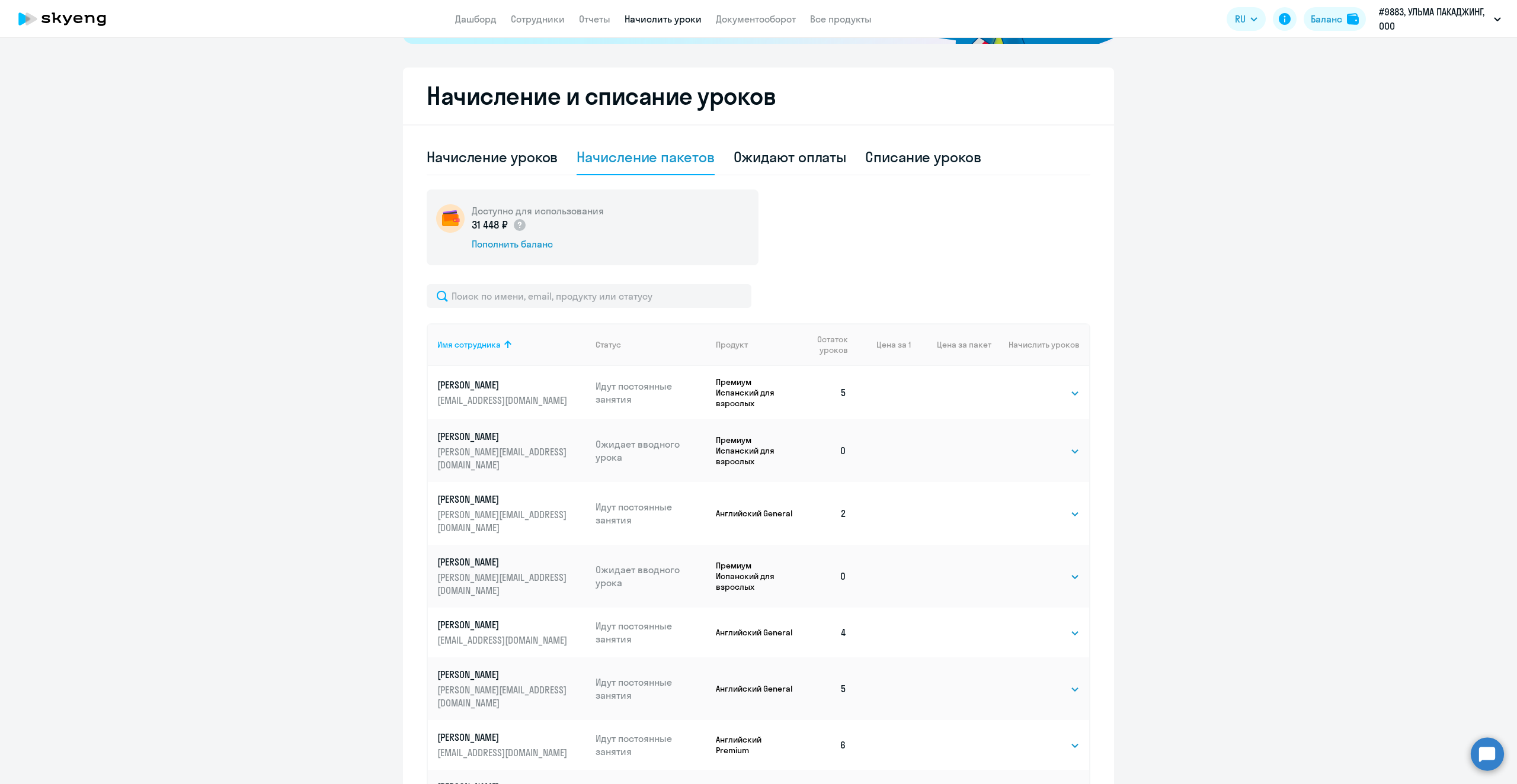
scroll to position [11, 0]
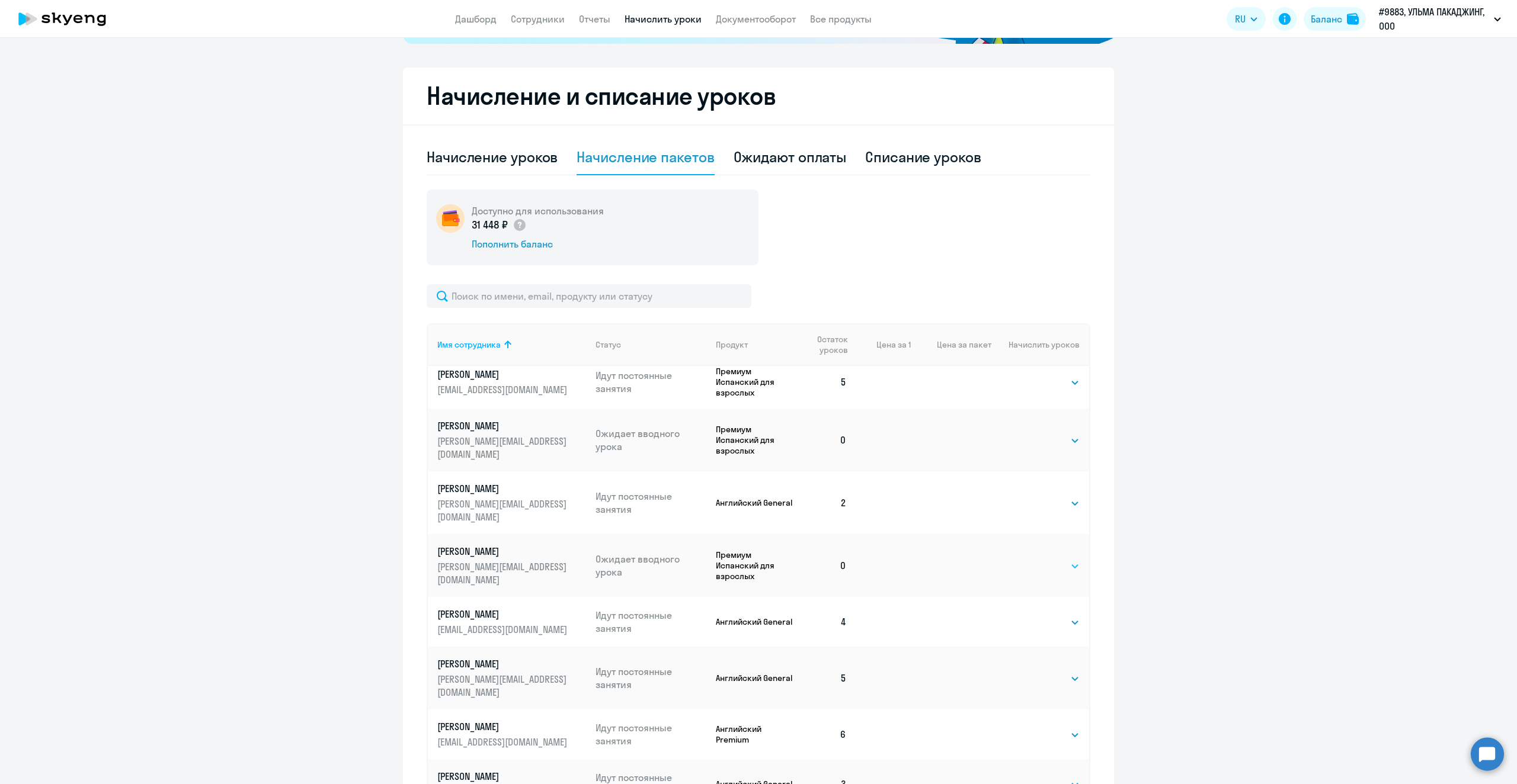
click at [1041, 559] on select "Выбрать 4 8 16 32 64 96 128" at bounding box center [1056, 566] width 49 height 14
select select "4"
click at [1031, 559] on select "Выбрать 4 8 16 32 64 96 128" at bounding box center [1056, 566] width 49 height 14
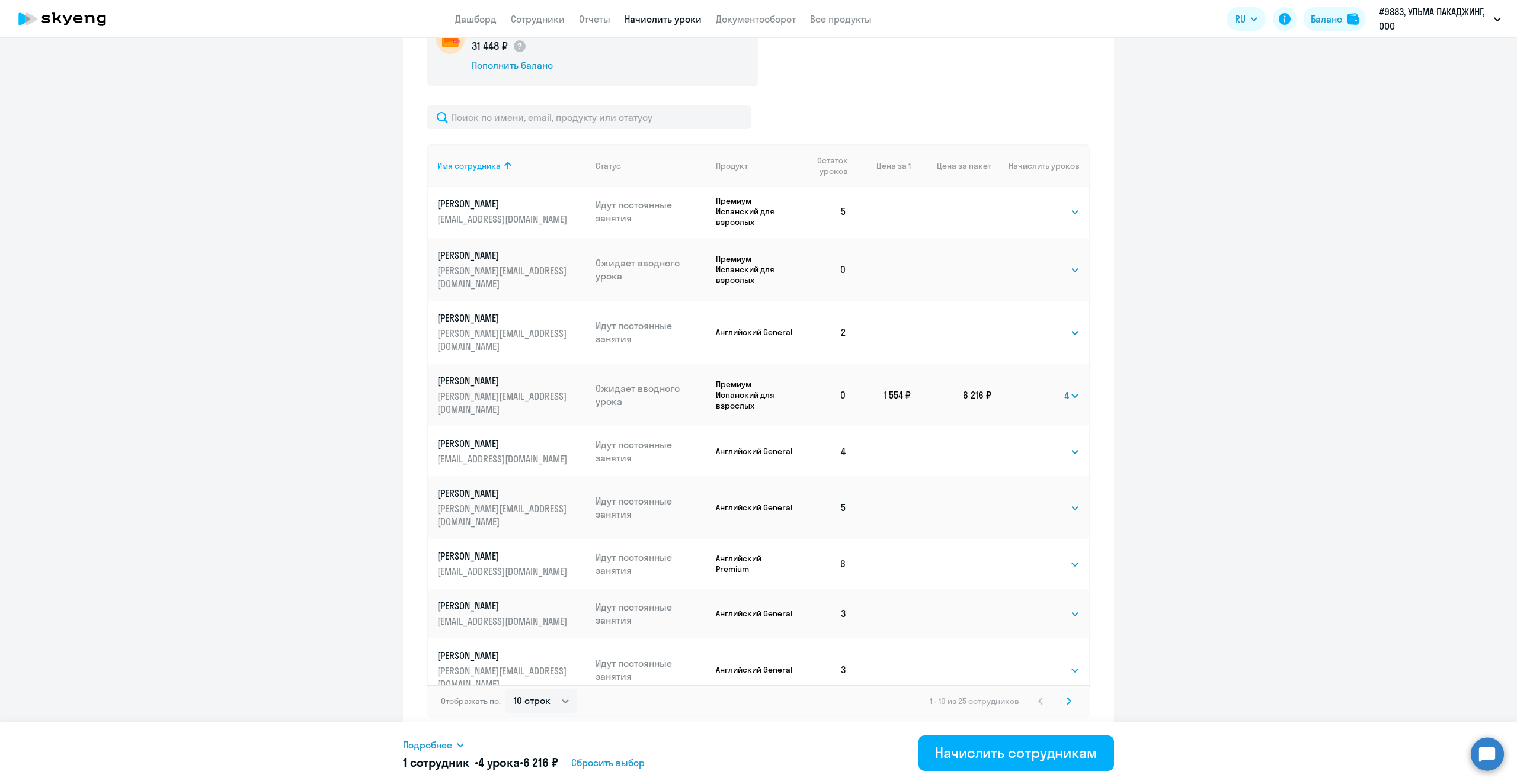
scroll to position [0, 0]
click at [1045, 266] on select "Выбрать 4 8 16 32 64 96 128" at bounding box center [1056, 273] width 49 height 14
select select "4"
click at [1031, 266] on select "Выбрать 4 8 16 32 64 96 128" at bounding box center [1056, 273] width 49 height 14
click at [1018, 755] on div "Начислить сотрудникам" at bounding box center [1016, 753] width 163 height 19
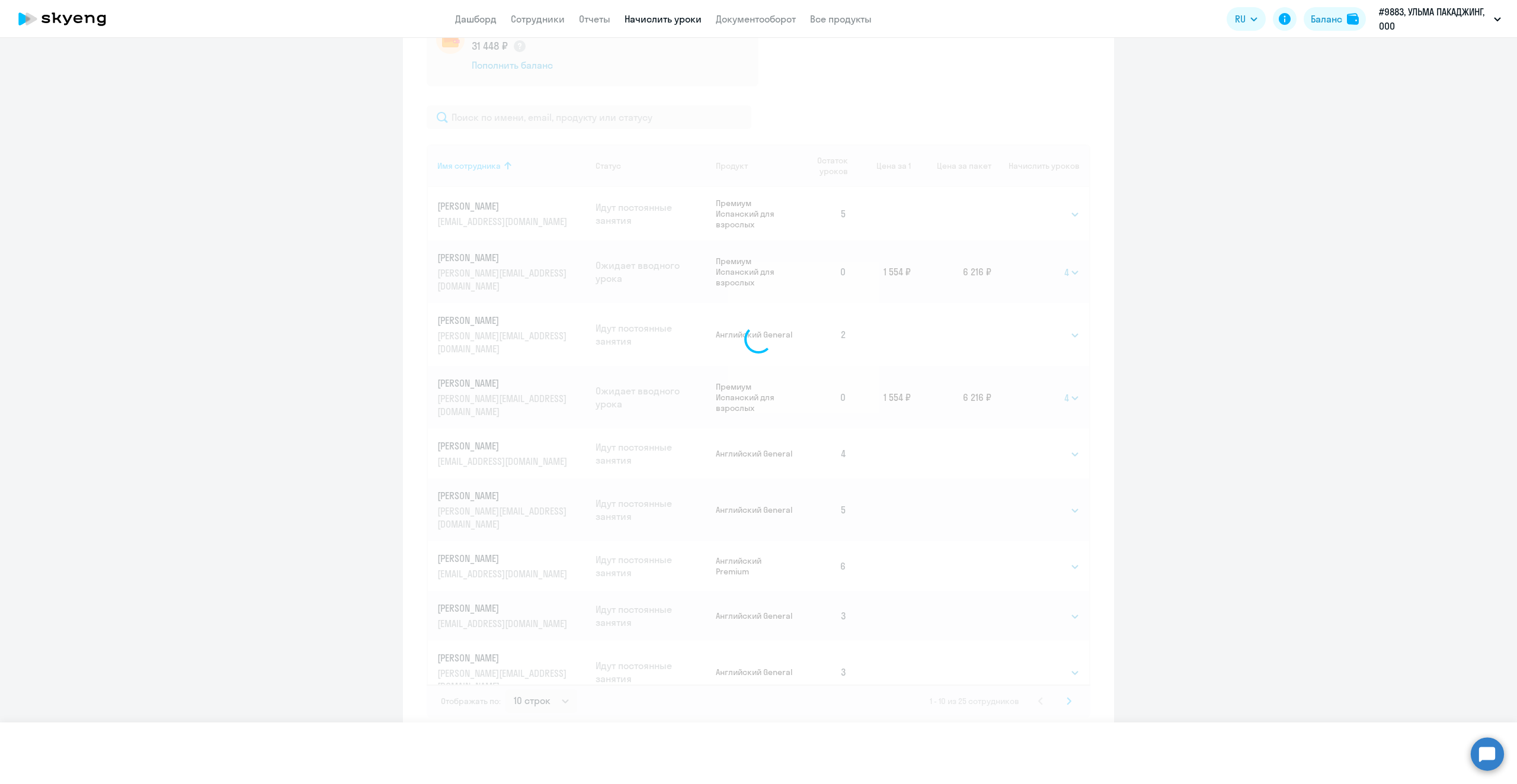
select select
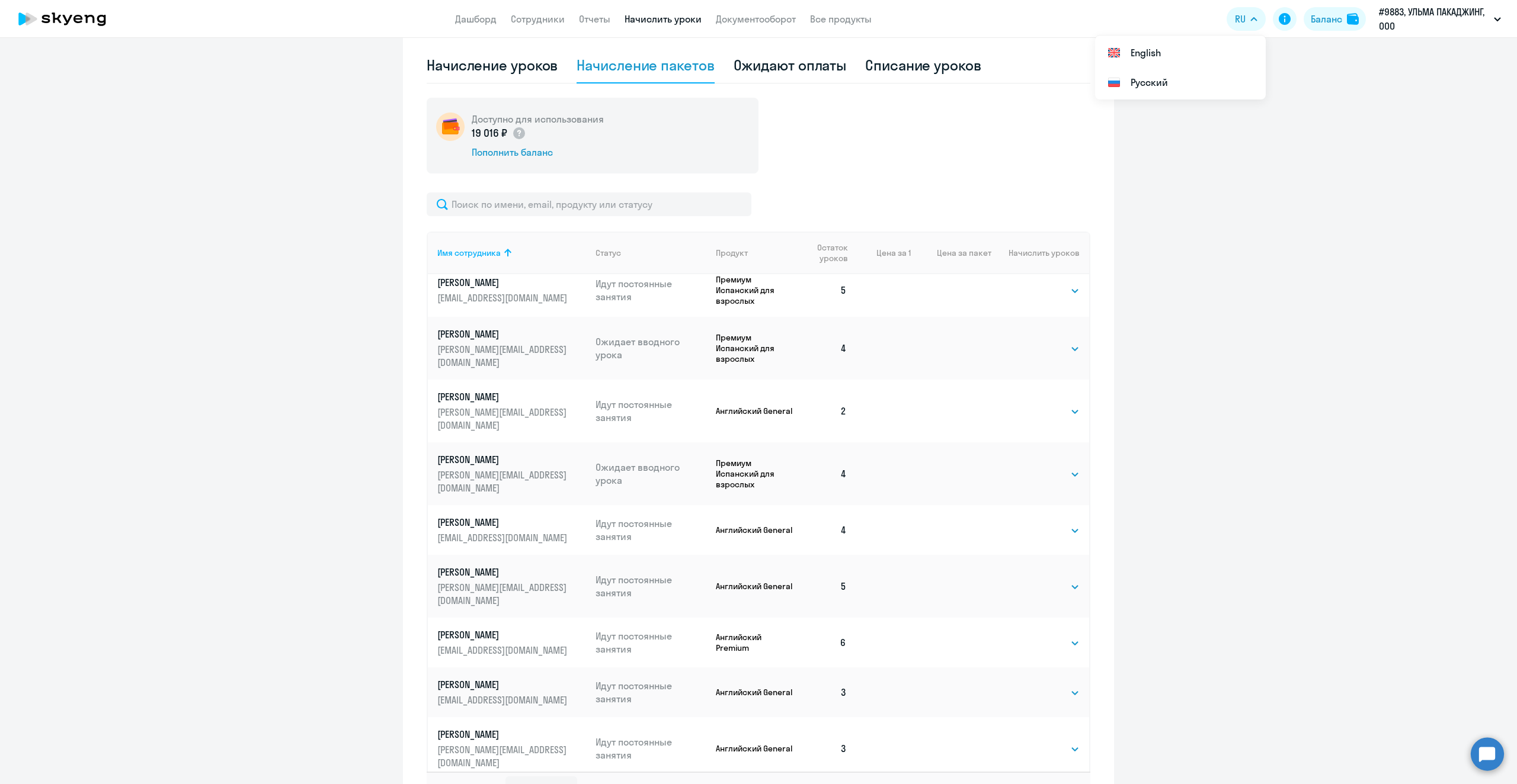
scroll to position [467, 0]
